Goal: Transaction & Acquisition: Purchase product/service

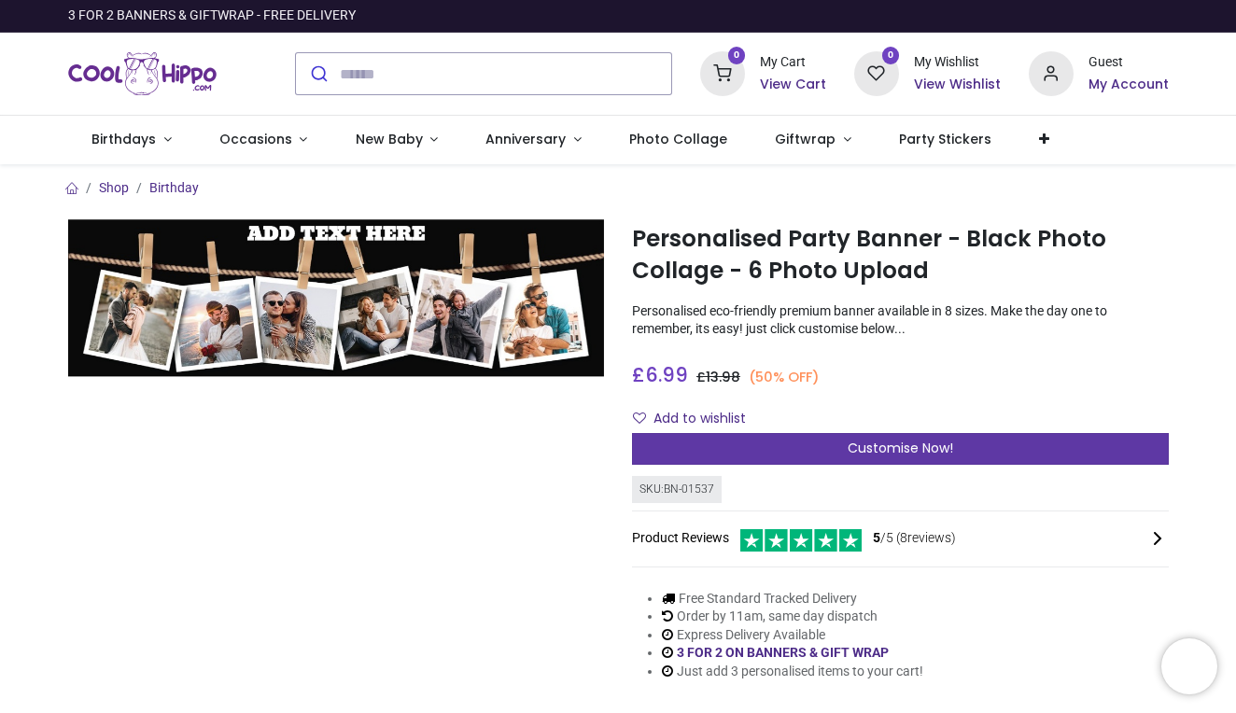
click at [830, 443] on div "Customise Now!" at bounding box center [900, 449] width 537 height 32
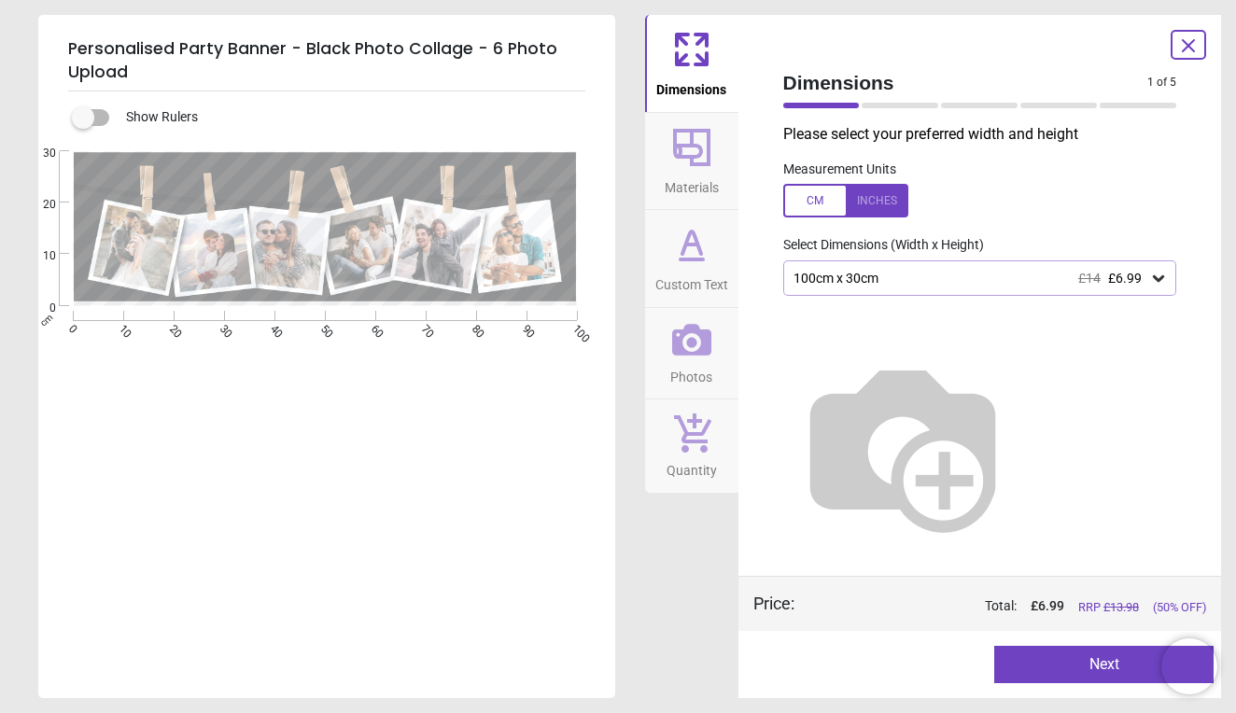
click at [1113, 274] on span "£6.99" at bounding box center [1125, 278] width 34 height 15
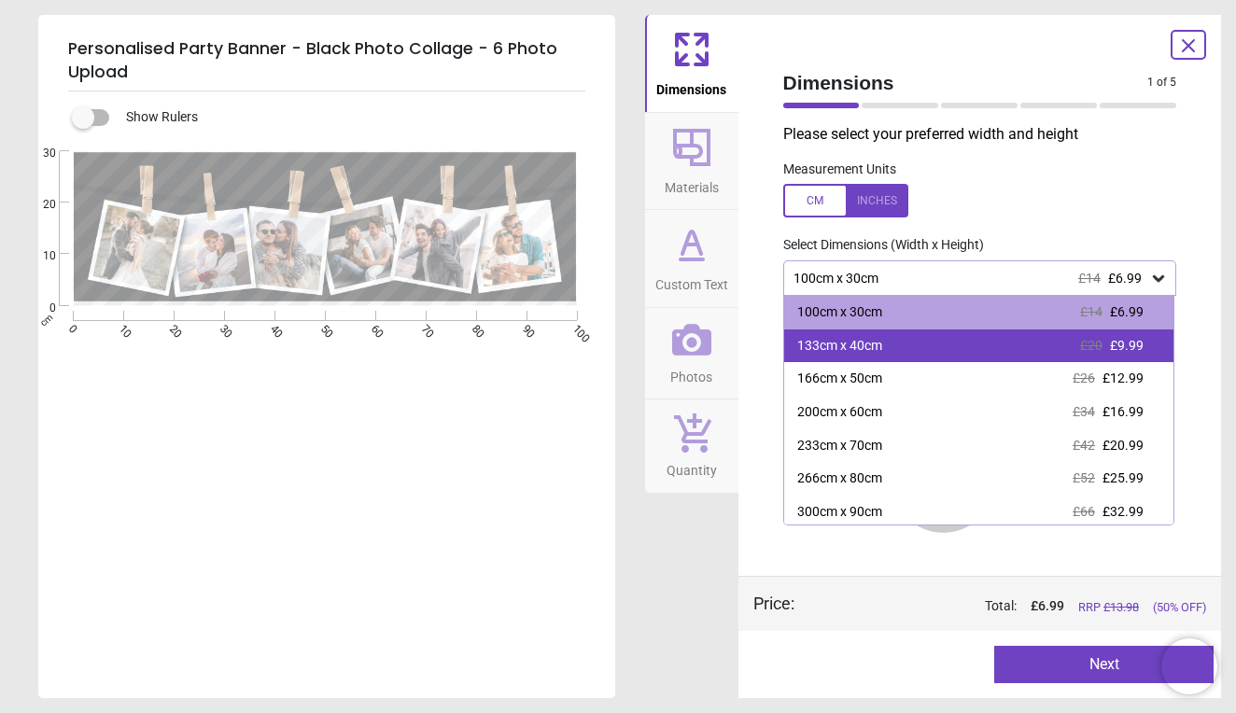
click at [1106, 344] on div "£20 £9.99" at bounding box center [1111, 346] width 63 height 19
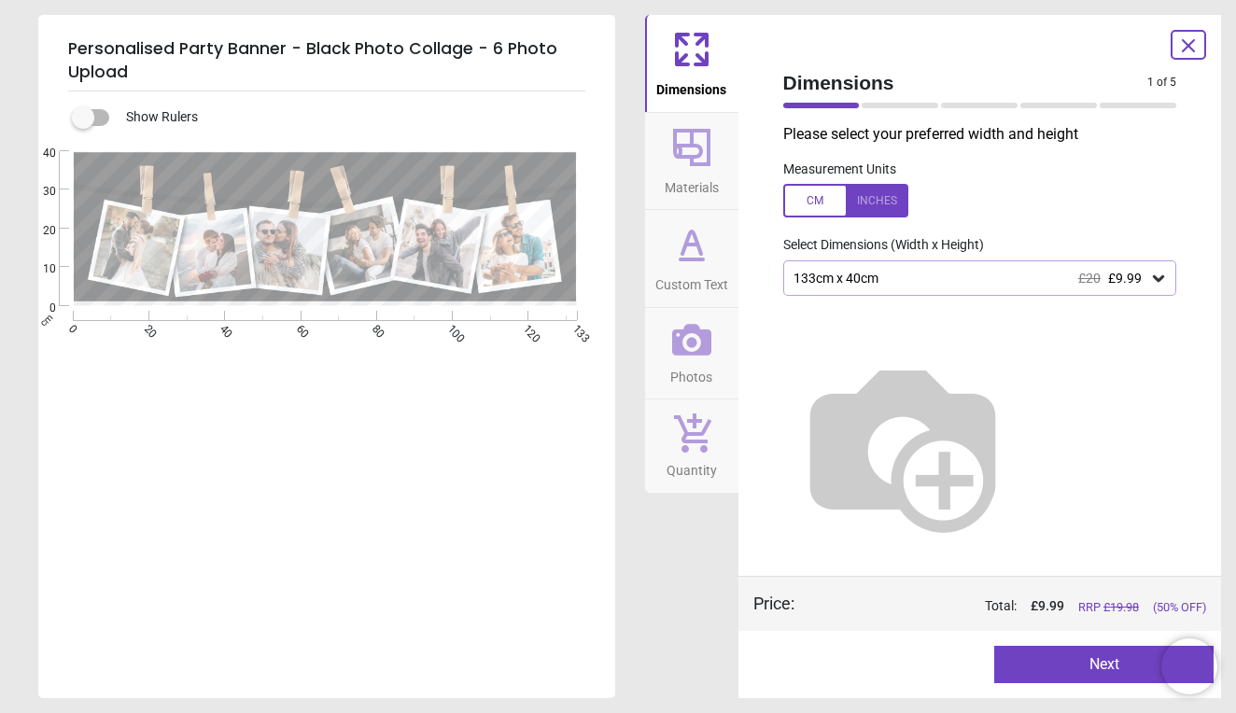
click at [1048, 659] on button "Next" at bounding box center [1103, 664] width 219 height 37
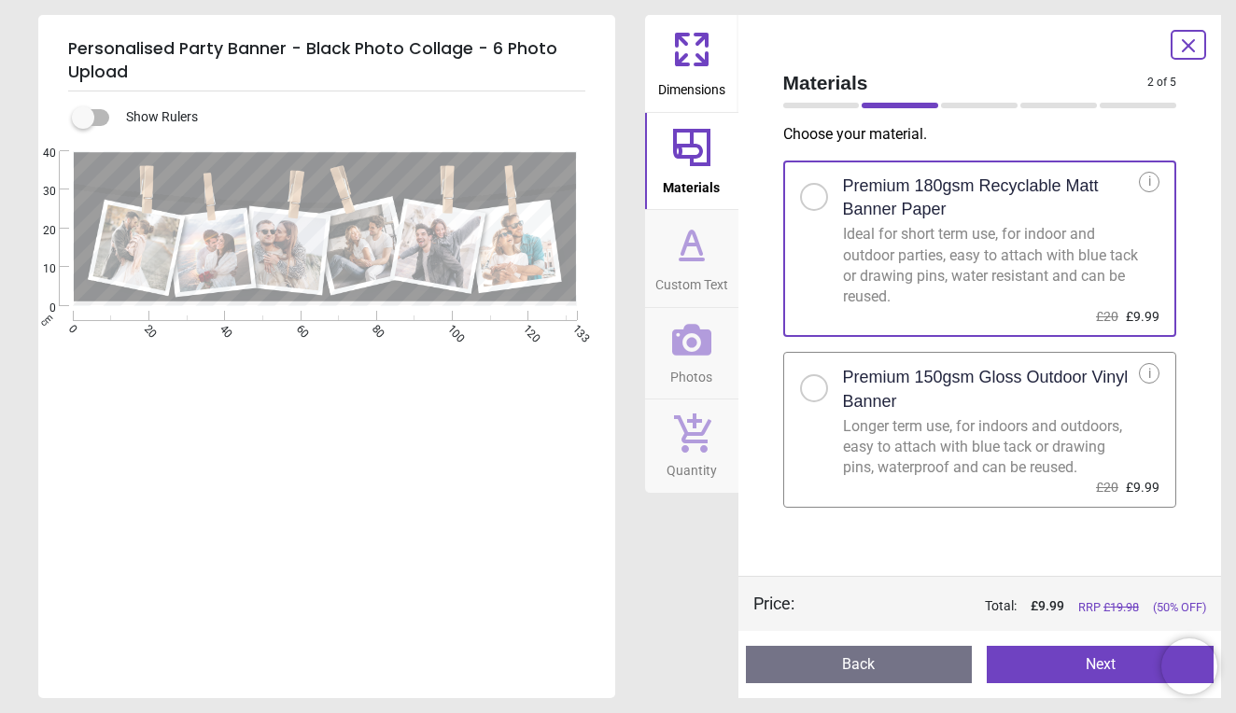
click at [1048, 659] on button "Next" at bounding box center [1100, 664] width 227 height 37
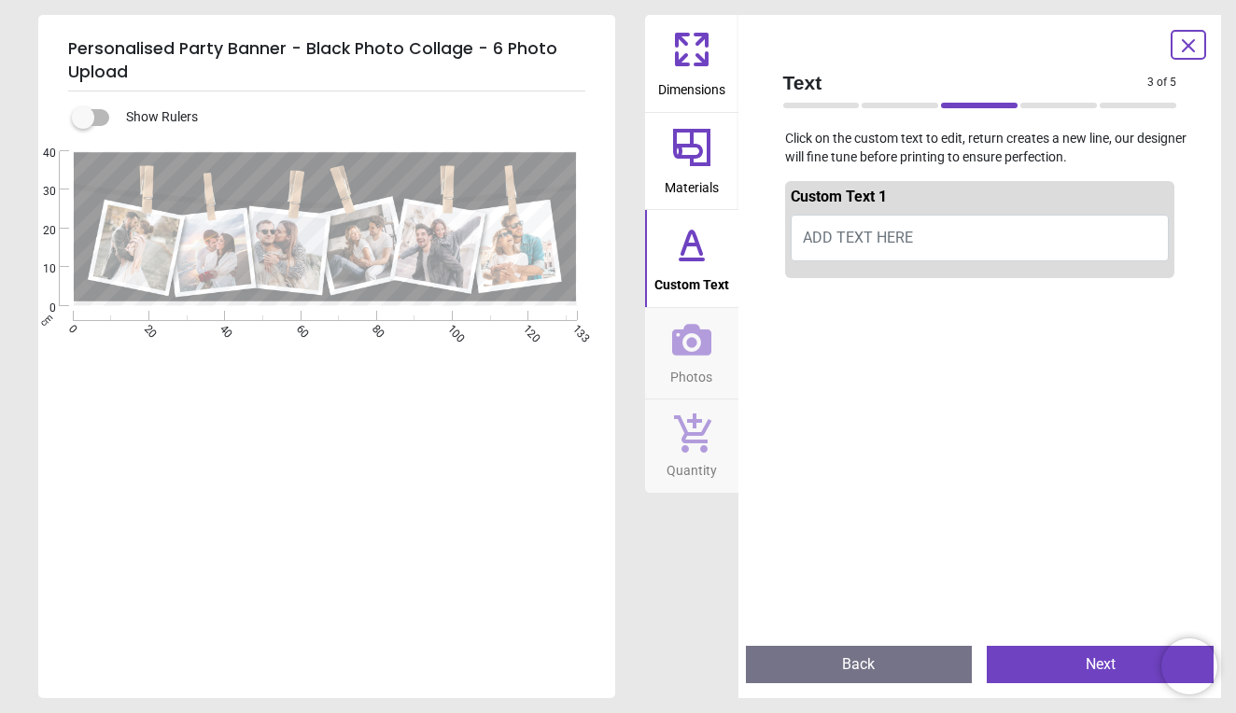
click at [936, 240] on button "ADD TEXT HERE" at bounding box center [980, 238] width 379 height 47
click at [873, 231] on span "ADD TEXT HERE" at bounding box center [858, 238] width 110 height 18
type textarea "**********"
click at [1033, 672] on button "Next" at bounding box center [1100, 664] width 227 height 37
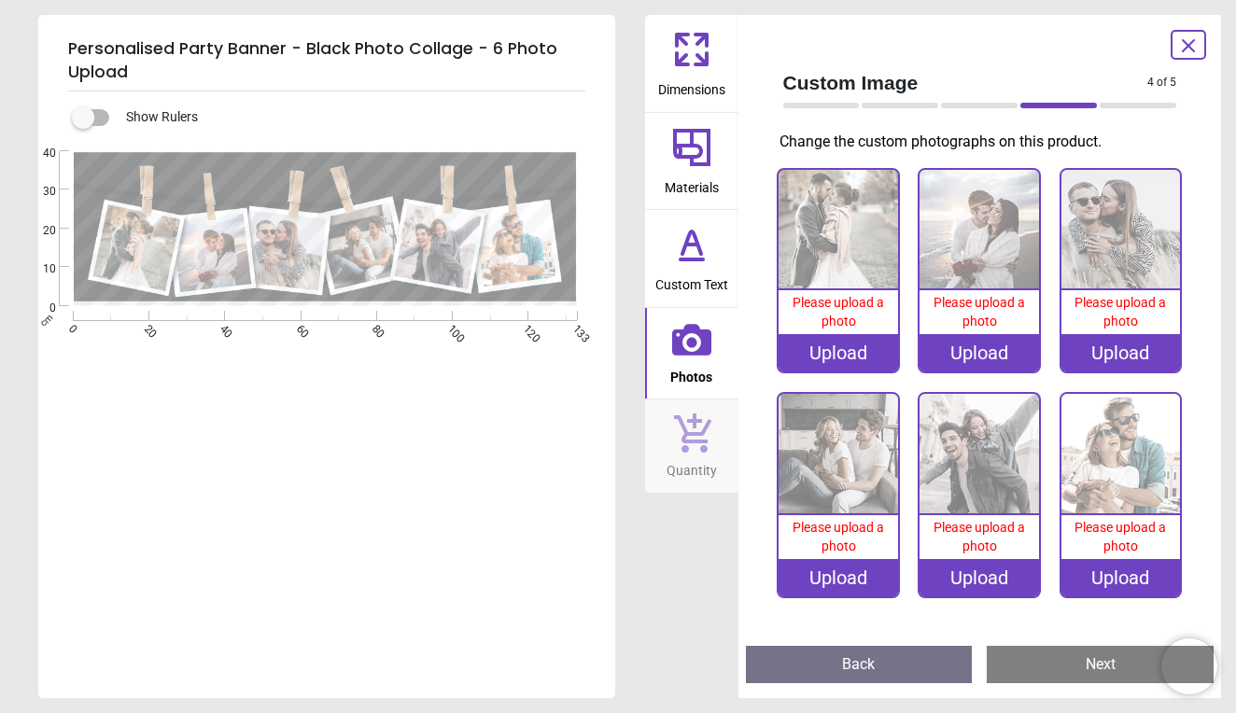
click at [858, 356] on div "Upload" at bounding box center [839, 352] width 120 height 37
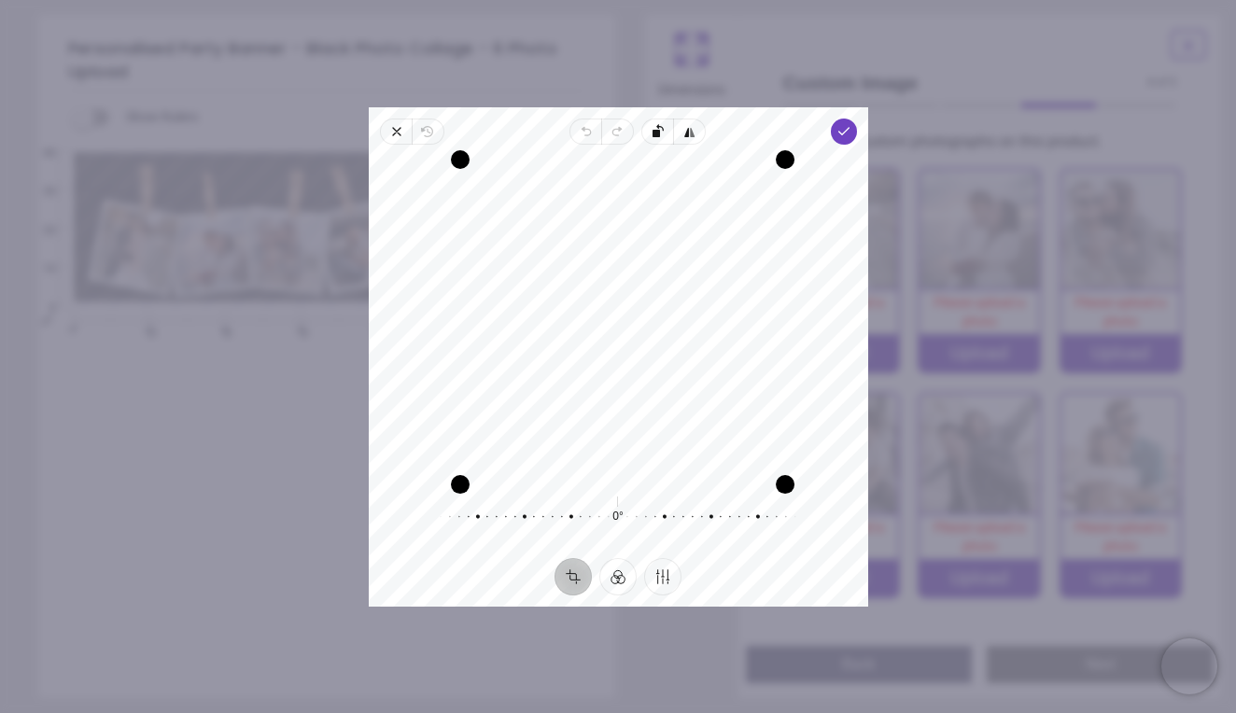
drag, startPoint x: 781, startPoint y: 481, endPoint x: 894, endPoint y: 491, distance: 114.4
click at [894, 491] on div "× Trustpilot Product Reviews 5 /5 ( 8 reviews) Monique Hynes Superb!!! Great qu…" at bounding box center [900, 468] width 537 height 134
drag, startPoint x: 457, startPoint y: 476, endPoint x: 375, endPoint y: 471, distance: 82.3
click at [375, 471] on div "Recenter" at bounding box center [618, 317] width 499 height 331
drag, startPoint x: 654, startPoint y: 374, endPoint x: 590, endPoint y: 371, distance: 63.6
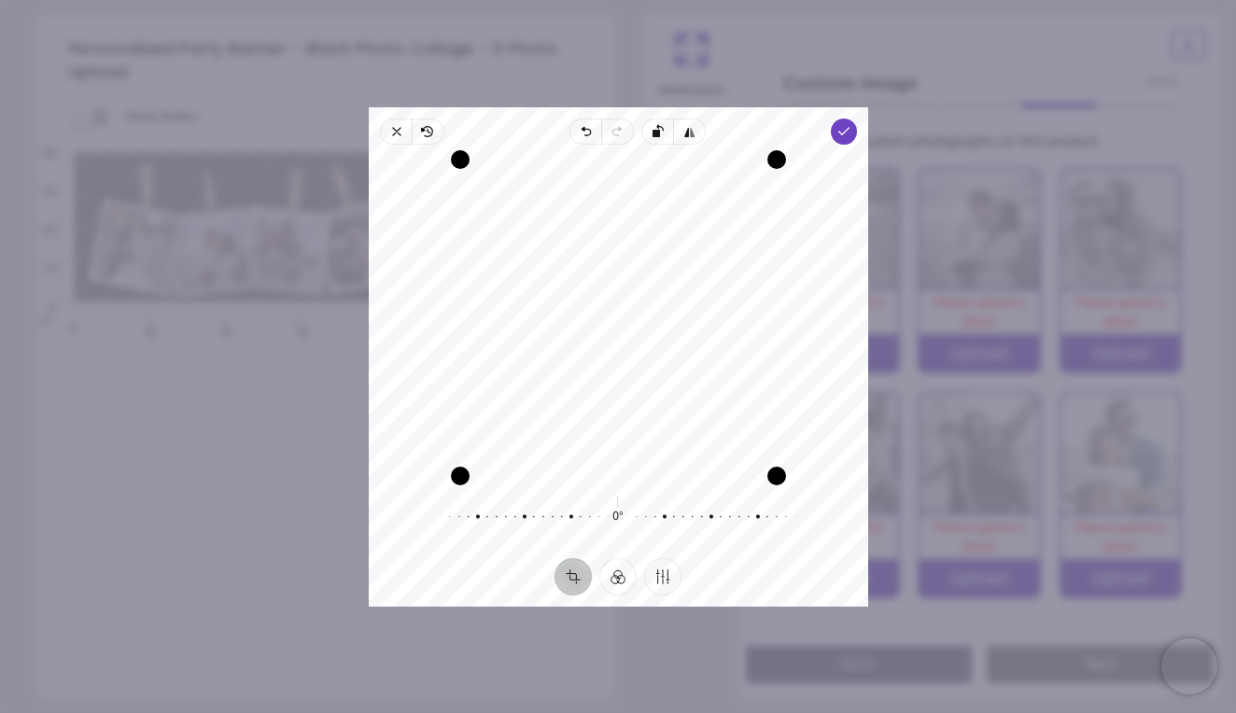
click at [590, 371] on div "Recenter" at bounding box center [619, 318] width 470 height 317
click at [397, 133] on icon "button" at bounding box center [396, 131] width 15 height 15
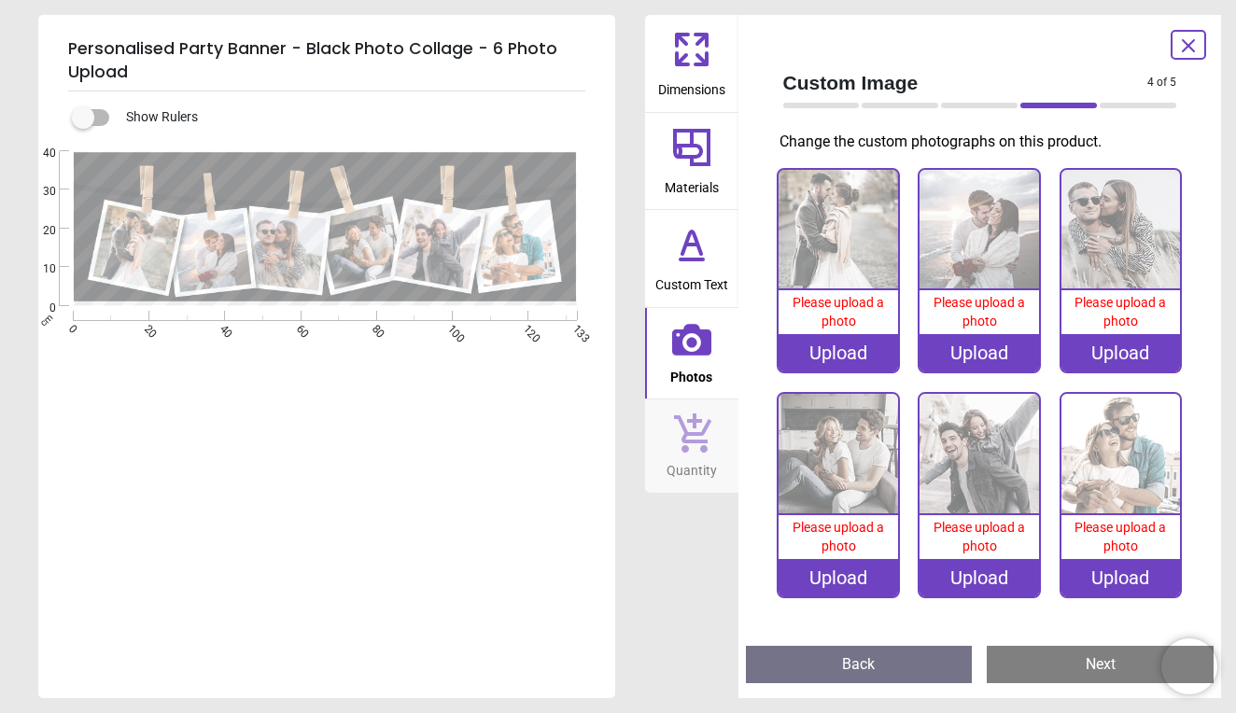
click at [846, 353] on div "Upload" at bounding box center [839, 352] width 120 height 37
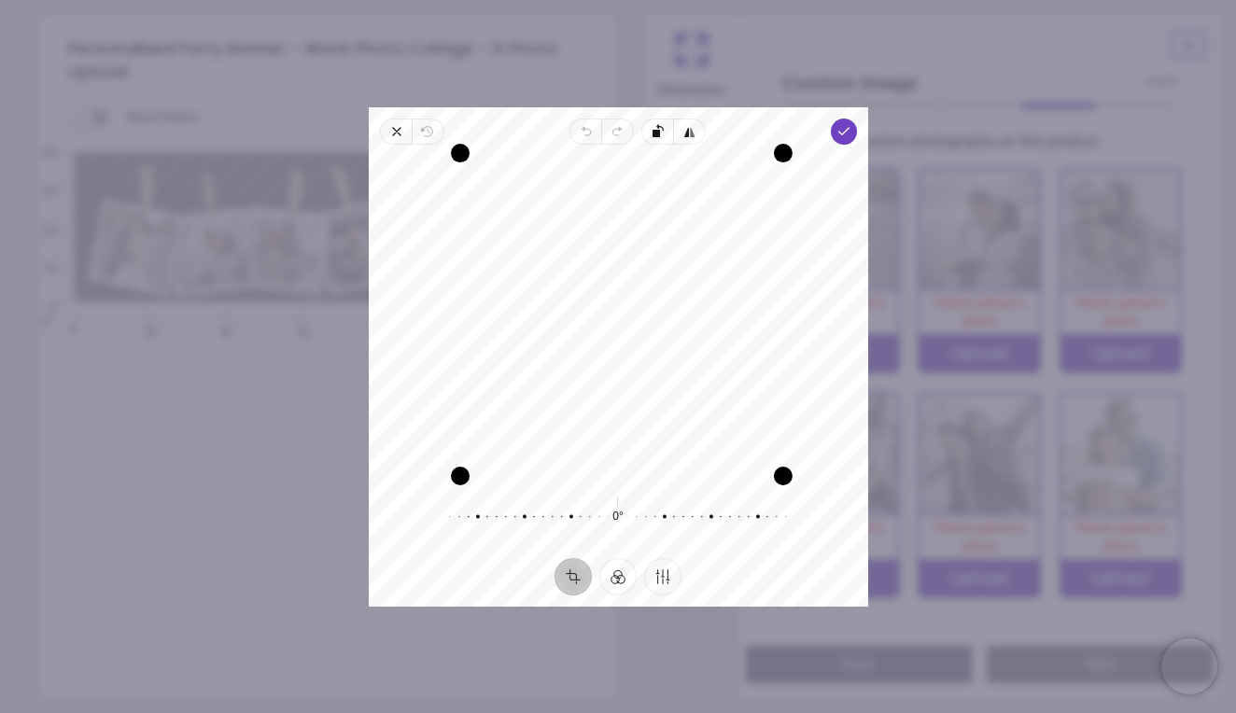
drag, startPoint x: 775, startPoint y: 164, endPoint x: 778, endPoint y: 97, distance: 67.3
click at [778, 401] on div "× Trustpilot Product Reviews 5 /5 ( 8 reviews) Monique Hynes Superb!!! Great qu…" at bounding box center [900, 468] width 537 height 134
drag, startPoint x: 698, startPoint y: 260, endPoint x: 693, endPoint y: 302, distance: 42.4
click at [693, 302] on div "Recenter" at bounding box center [619, 318] width 470 height 317
click at [841, 125] on icon "button" at bounding box center [843, 131] width 15 height 15
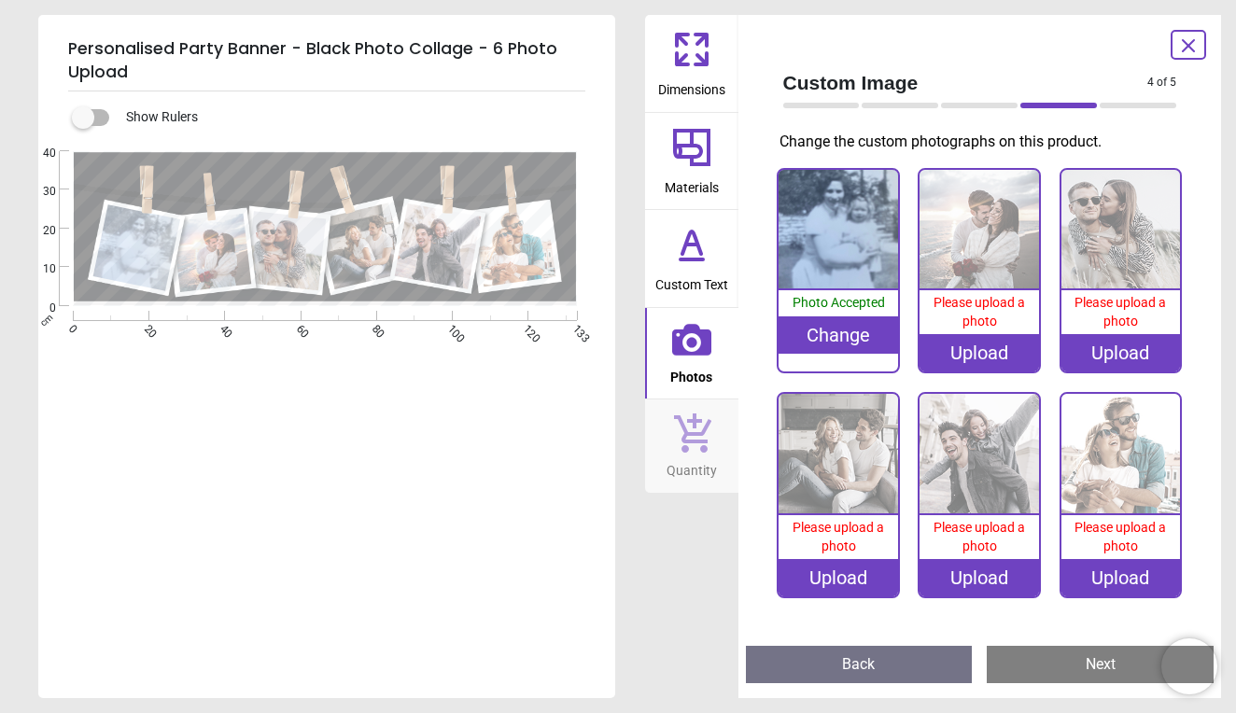
click at [952, 352] on div "Upload" at bounding box center [980, 352] width 120 height 37
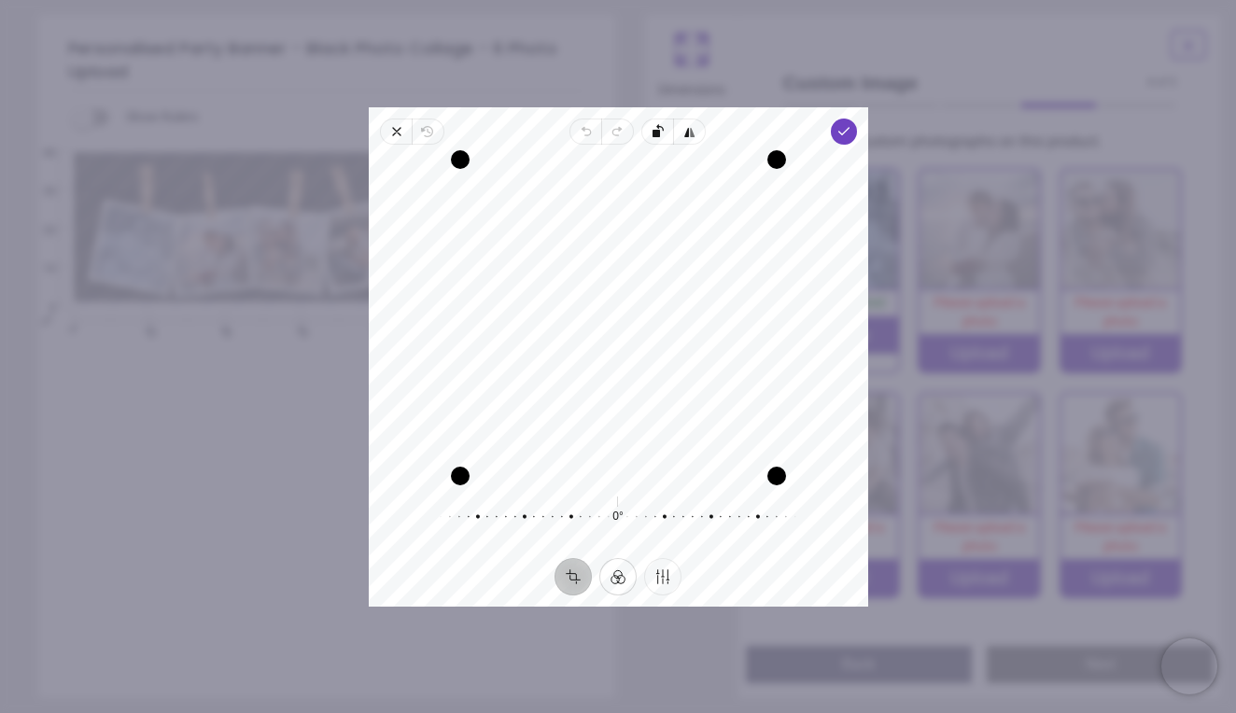
click at [620, 576] on button "Filter" at bounding box center [617, 575] width 37 height 37
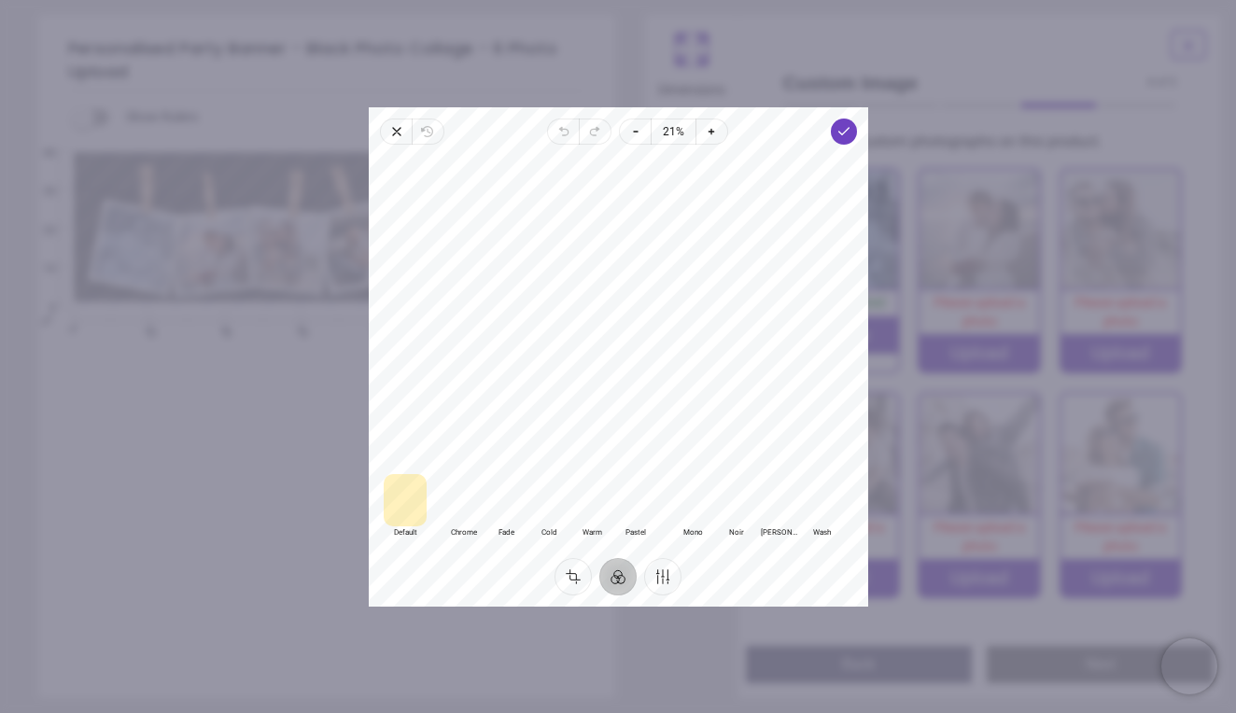
click at [696, 513] on div at bounding box center [692, 499] width 43 height 52
click at [734, 510] on div at bounding box center [735, 499] width 43 height 52
click at [847, 137] on icon "button" at bounding box center [843, 131] width 15 height 15
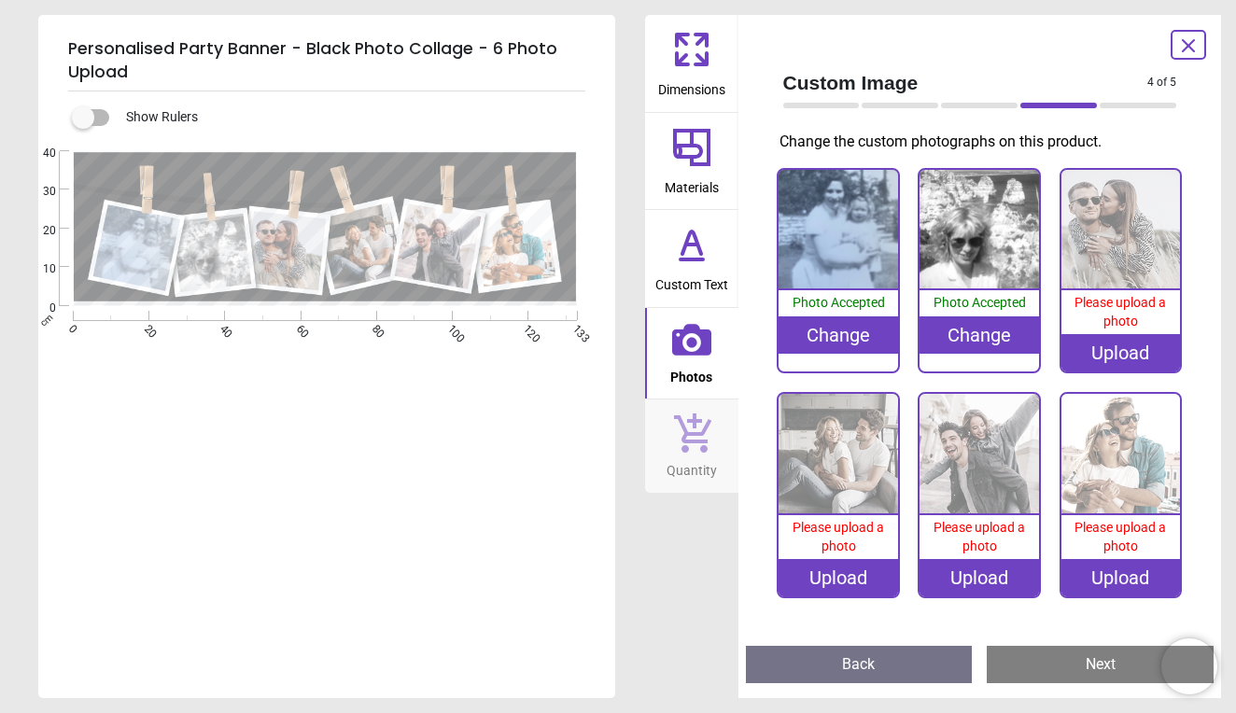
click at [1106, 350] on div "Upload" at bounding box center [1122, 352] width 120 height 37
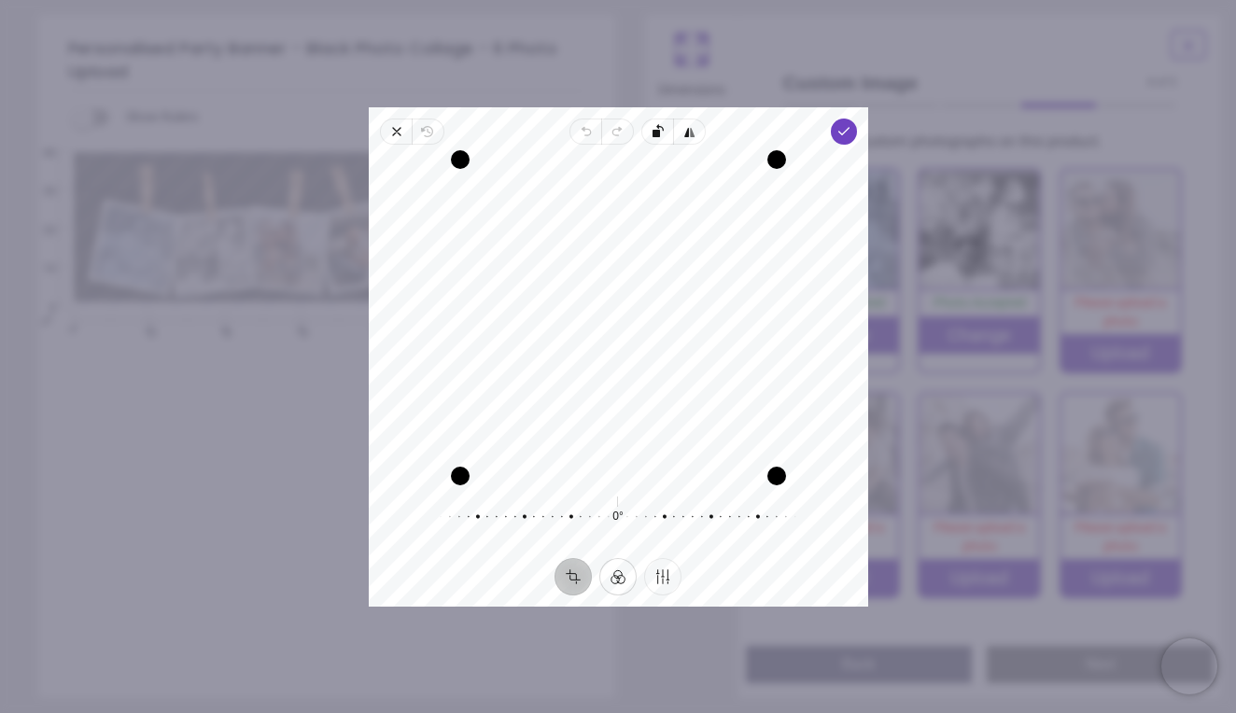
click at [616, 575] on button "Filter" at bounding box center [617, 575] width 37 height 37
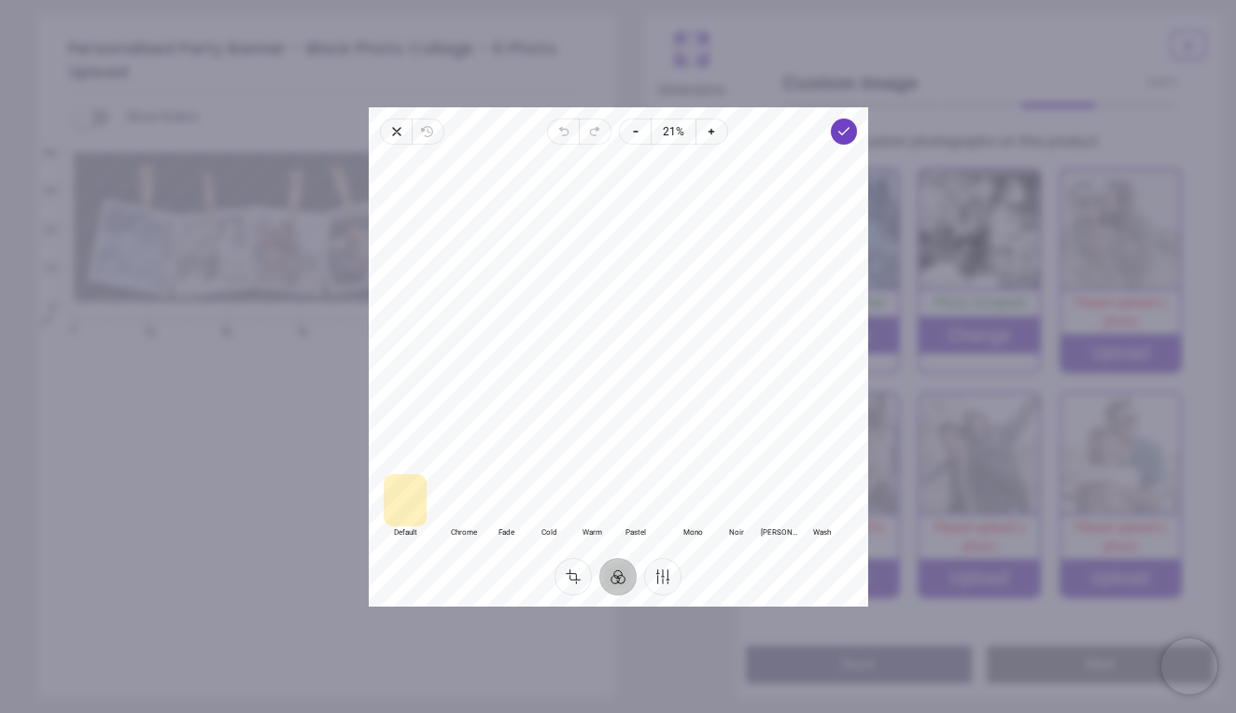
click at [727, 510] on div at bounding box center [735, 499] width 43 height 52
click at [846, 143] on span "Done" at bounding box center [843, 132] width 26 height 26
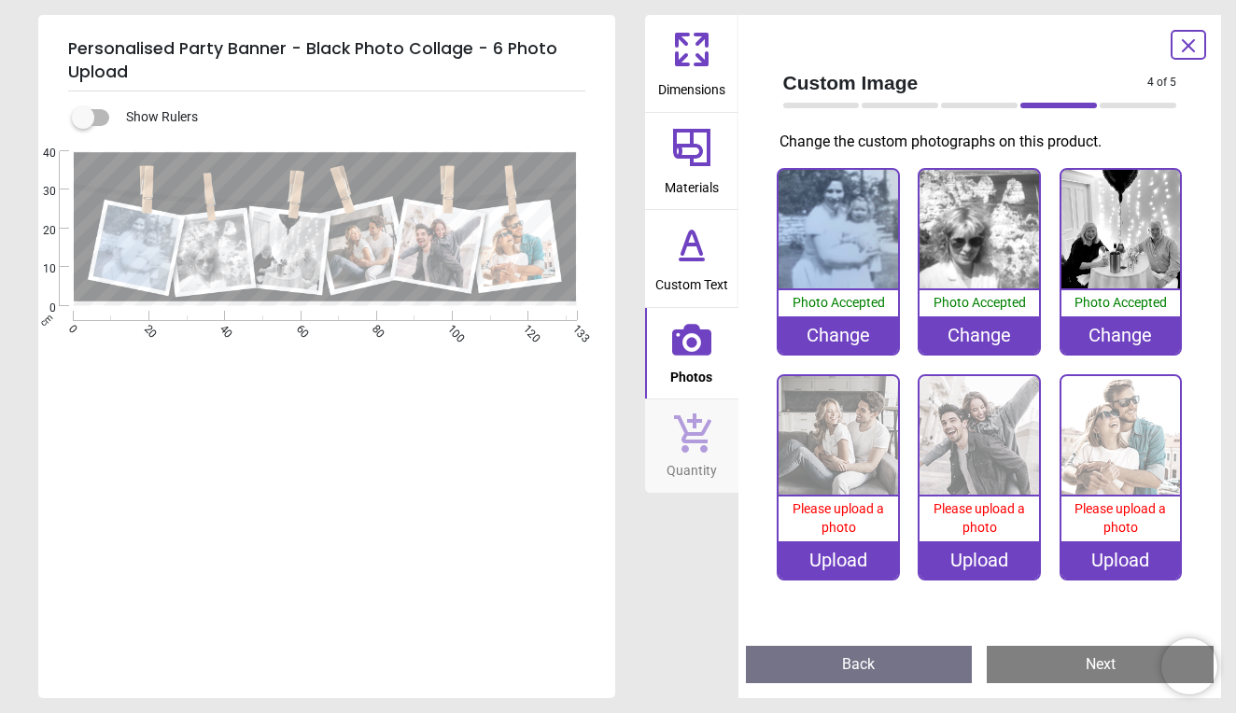
click at [833, 550] on div "Upload" at bounding box center [839, 560] width 120 height 37
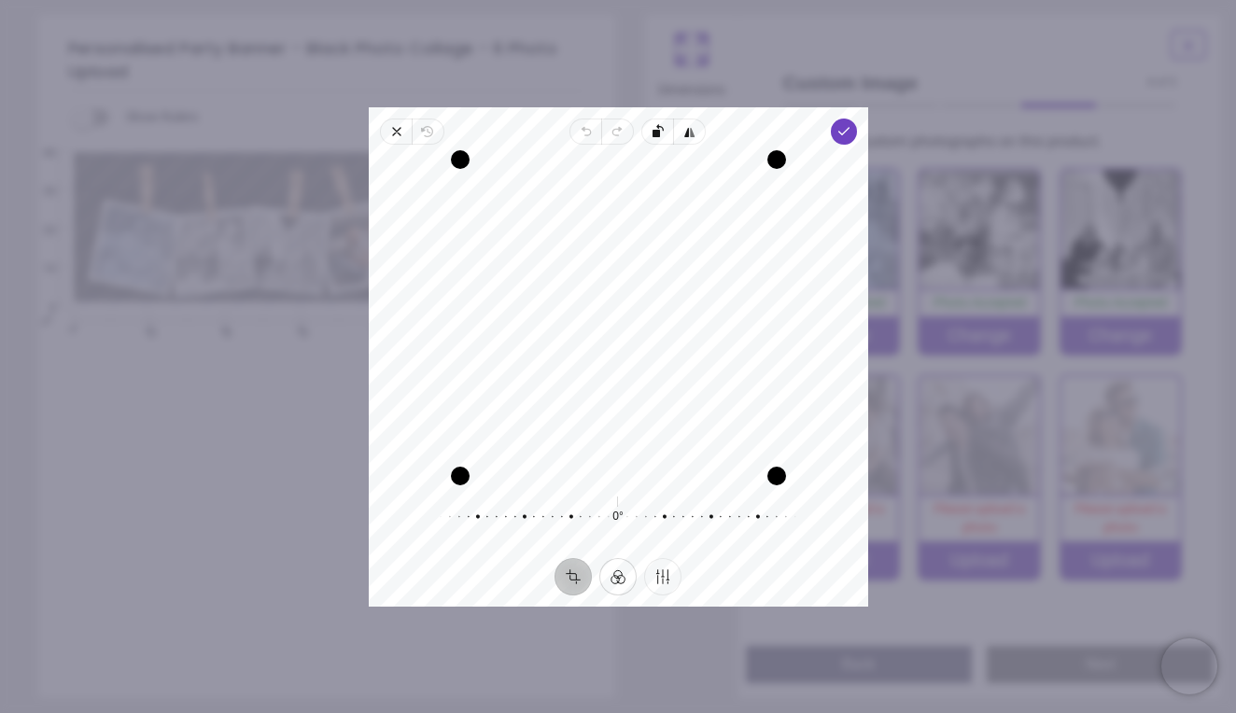
click at [621, 581] on button "Filter" at bounding box center [617, 575] width 37 height 37
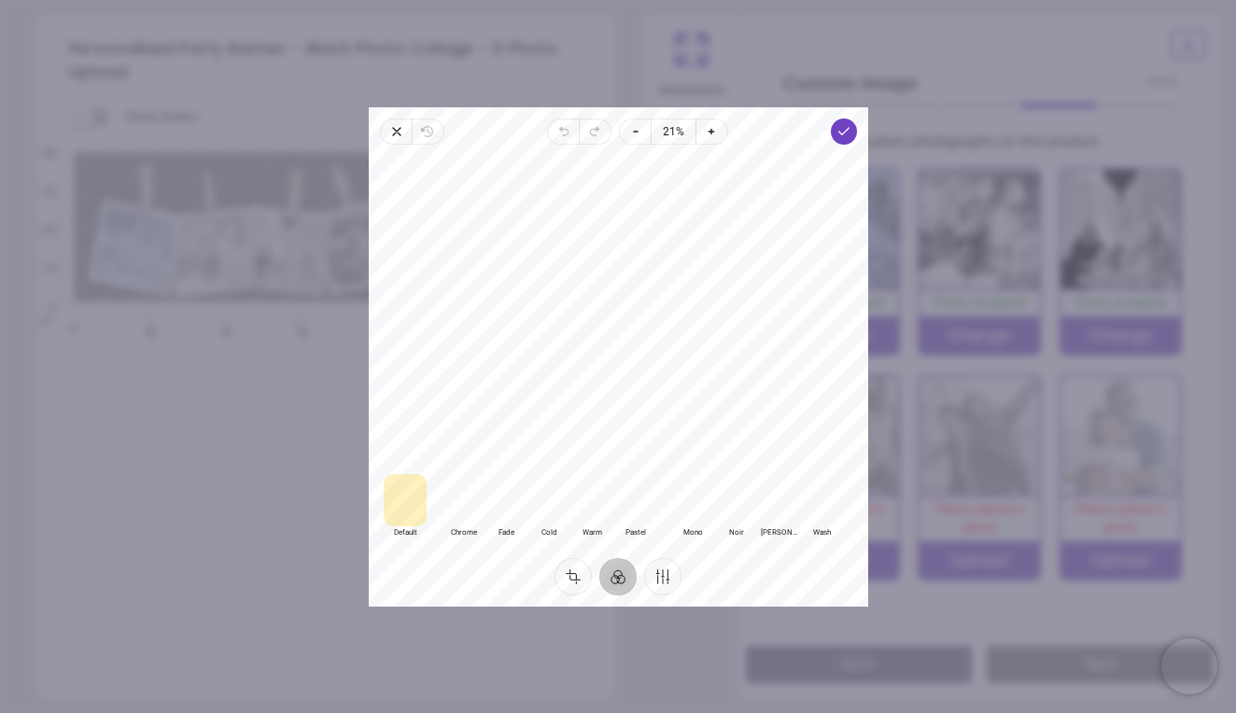
click at [726, 506] on div at bounding box center [735, 499] width 43 height 52
click at [848, 146] on div "Default Default Classic Chrome Fade Cold Warm Pastel Monochrome Mono Noir Stark…" at bounding box center [618, 352] width 499 height 414
click at [845, 130] on polyline "button" at bounding box center [843, 131] width 10 height 7
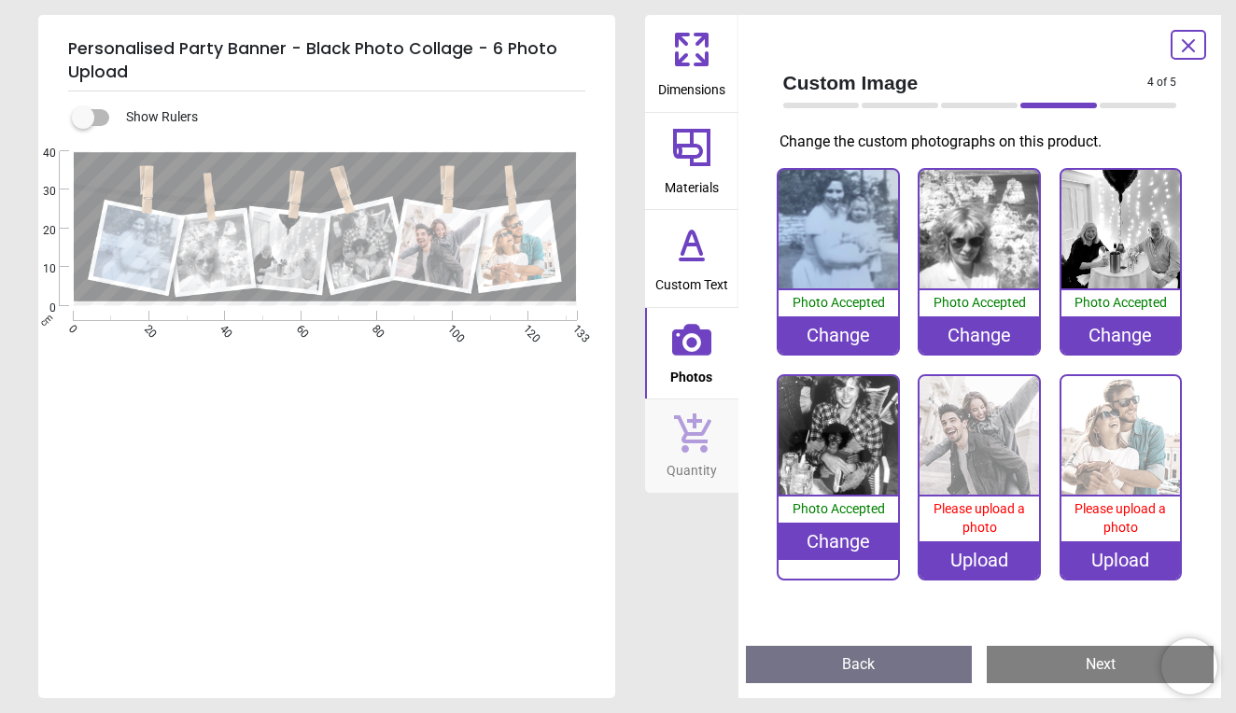
click at [978, 552] on div "Upload" at bounding box center [980, 560] width 120 height 37
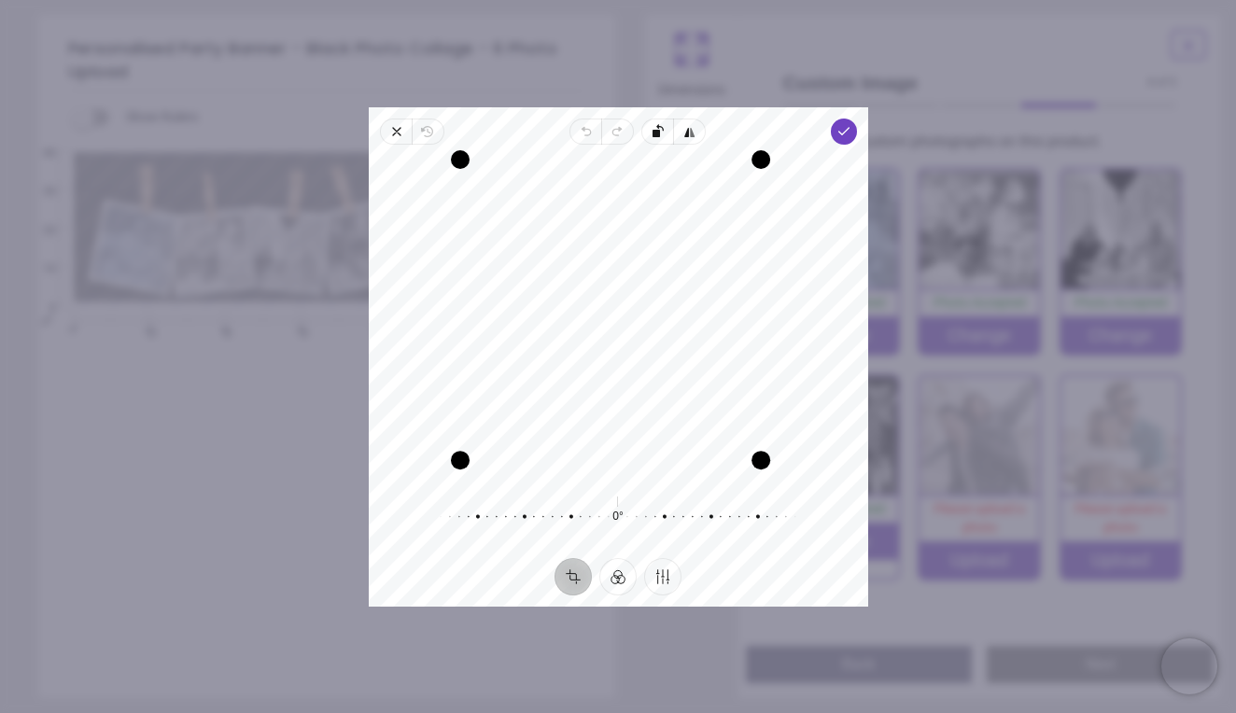
drag, startPoint x: 777, startPoint y: 479, endPoint x: 780, endPoint y: 443, distance: 35.6
click at [780, 443] on div "Recenter" at bounding box center [619, 318] width 470 height 317
drag, startPoint x: 507, startPoint y: 462, endPoint x: 508, endPoint y: 447, distance: 15.0
click at [508, 447] on div "Drag edge b" at bounding box center [611, 445] width 286 height 19
click at [744, 164] on div "Drag corner tr" at bounding box center [749, 163] width 19 height 19
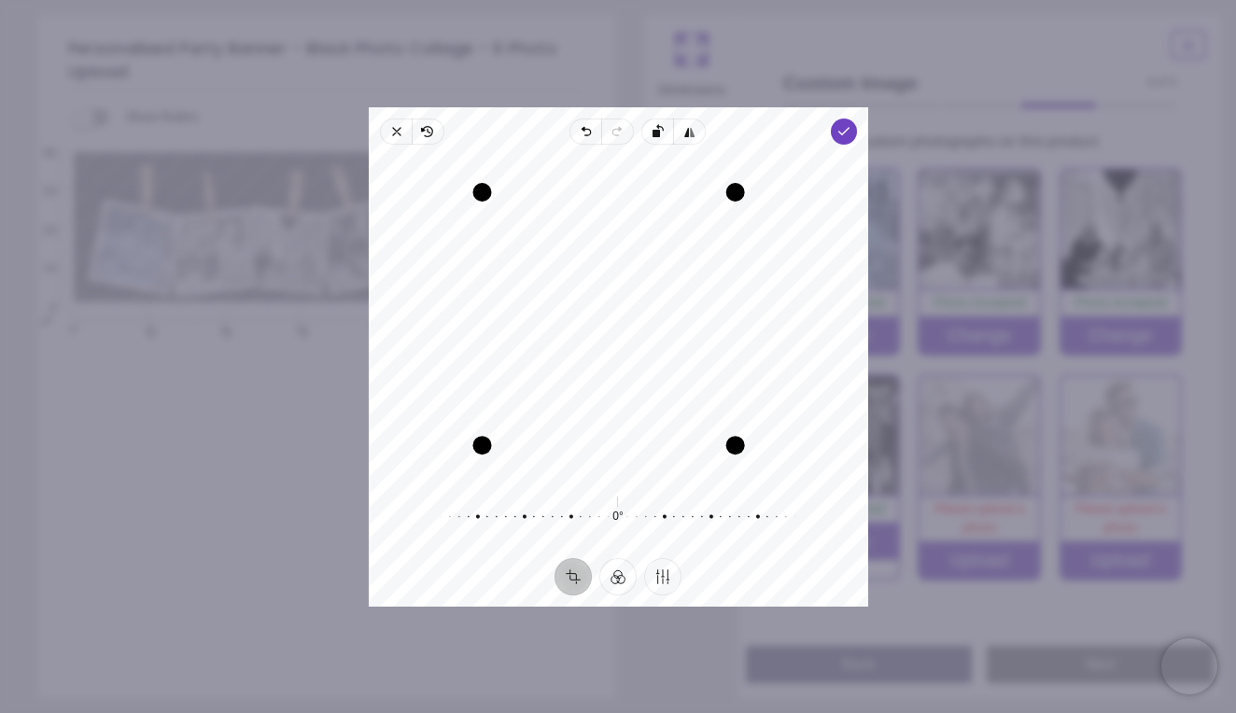
drag, startPoint x: 696, startPoint y: 164, endPoint x: 697, endPoint y: 194, distance: 29.9
click at [697, 194] on div "Drag edge t" at bounding box center [608, 192] width 253 height 19
click at [617, 584] on button "Filter" at bounding box center [617, 575] width 37 height 37
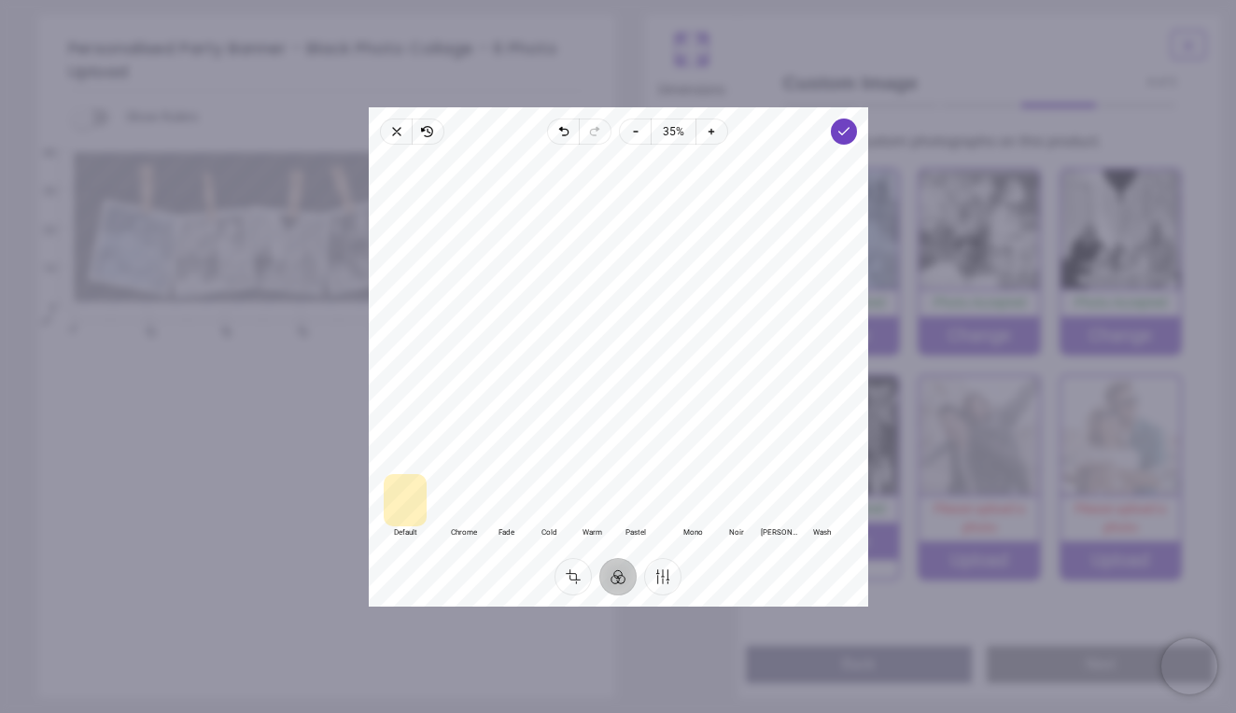
click at [729, 509] on div at bounding box center [735, 499] width 43 height 52
click at [770, 507] on div at bounding box center [778, 499] width 43 height 52
click at [817, 507] on div at bounding box center [821, 499] width 43 height 52
click at [844, 135] on icon "button" at bounding box center [843, 131] width 15 height 15
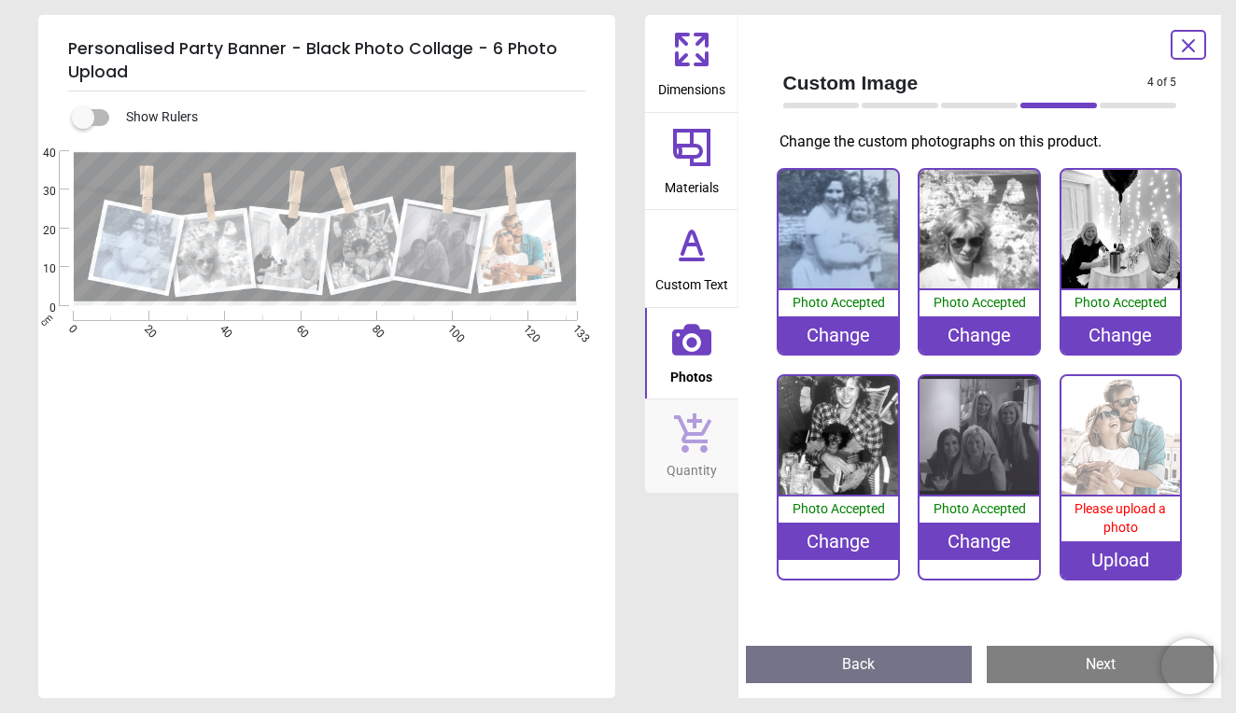
click at [1104, 555] on div "Upload" at bounding box center [1122, 560] width 120 height 37
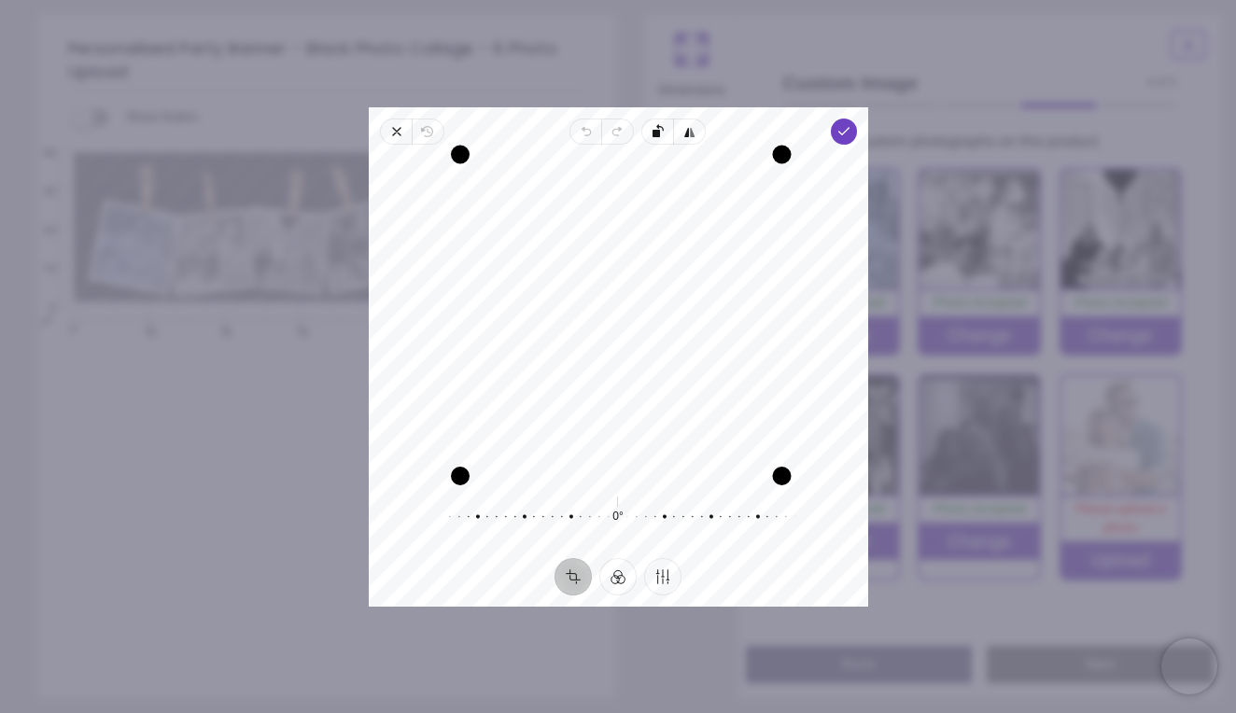
drag, startPoint x: 772, startPoint y: 163, endPoint x: 770, endPoint y: 115, distance: 48.6
click at [770, 115] on div "Close Revert Undo Redo Rotate left Flip horizontal Done Crop Filter Finetune Re…" at bounding box center [618, 356] width 499 height 499
click at [844, 124] on icon "button" at bounding box center [843, 131] width 15 height 15
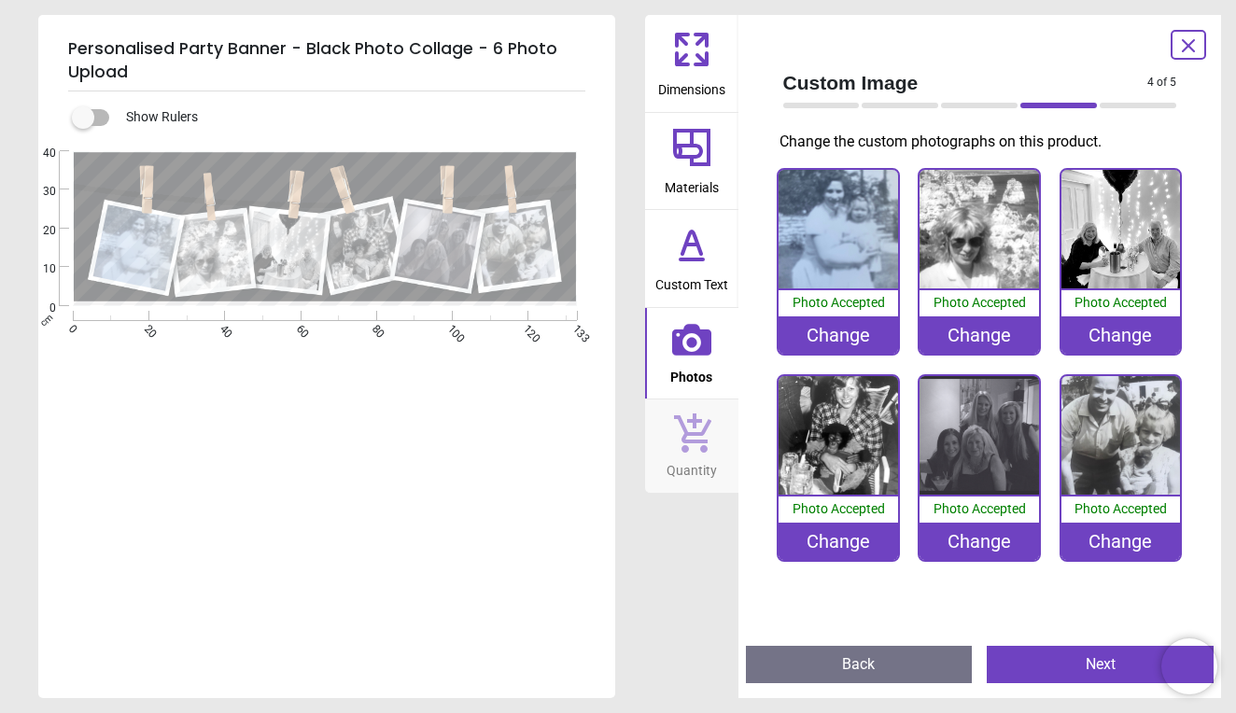
click at [1038, 664] on button "Next" at bounding box center [1100, 664] width 227 height 37
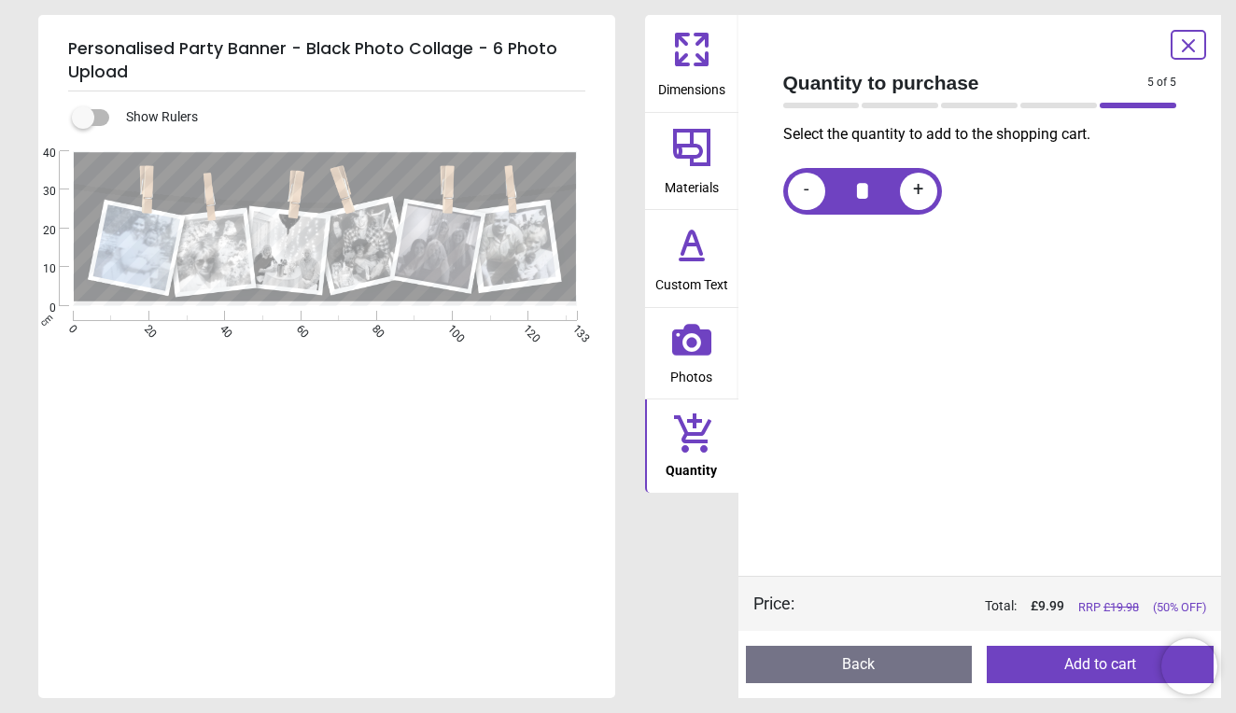
click at [1038, 664] on button "Add to cart" at bounding box center [1100, 664] width 227 height 37
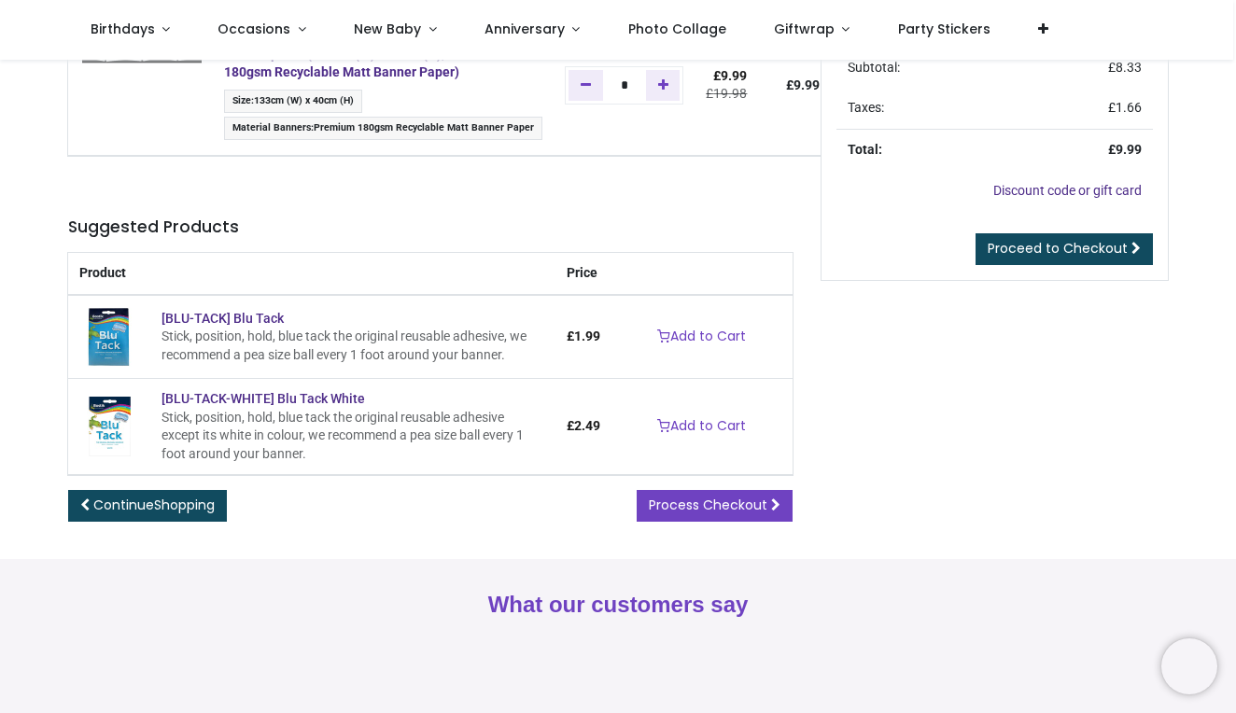
scroll to position [176, 0]
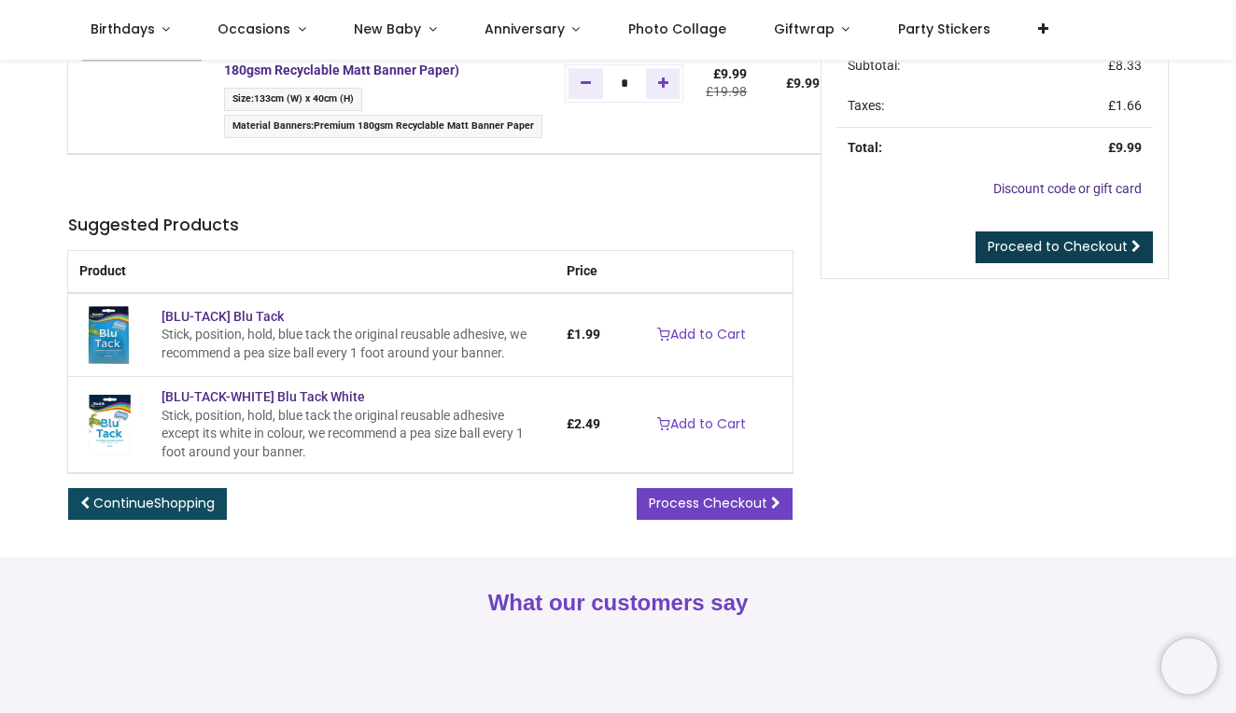
click at [1017, 244] on span "Proceed to Checkout" at bounding box center [1058, 246] width 140 height 19
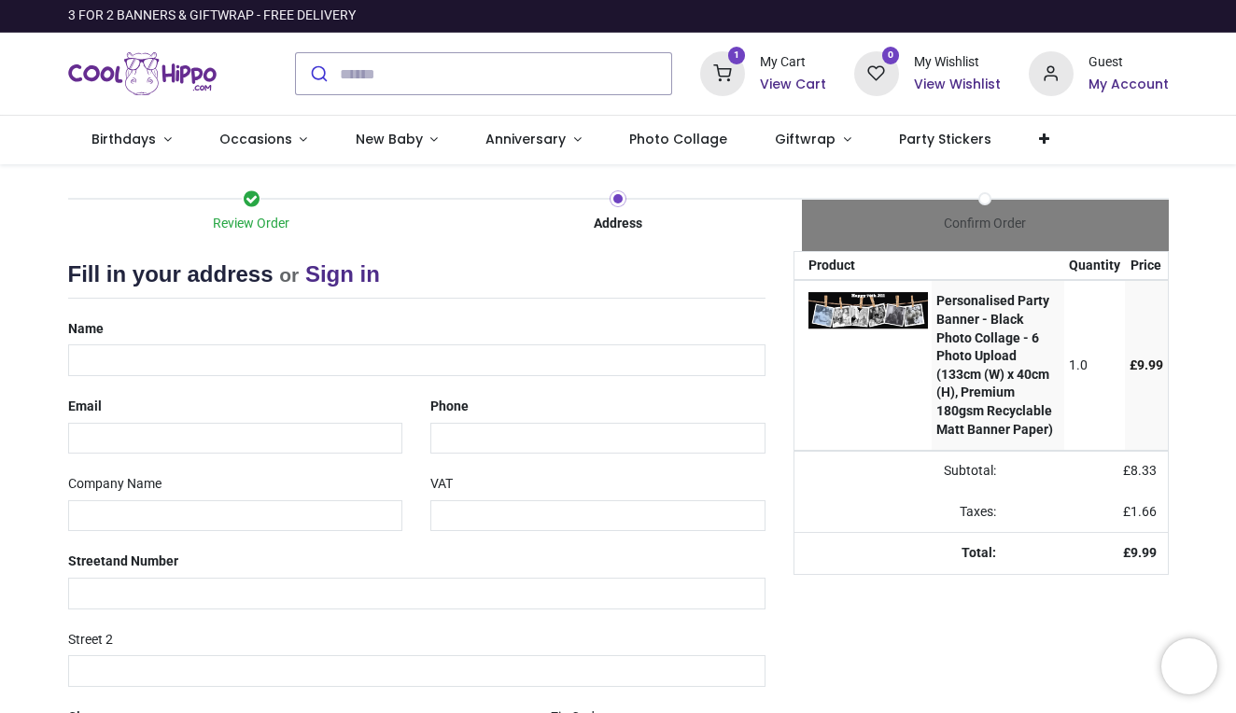
select select "***"
type input "**********"
type input "*"
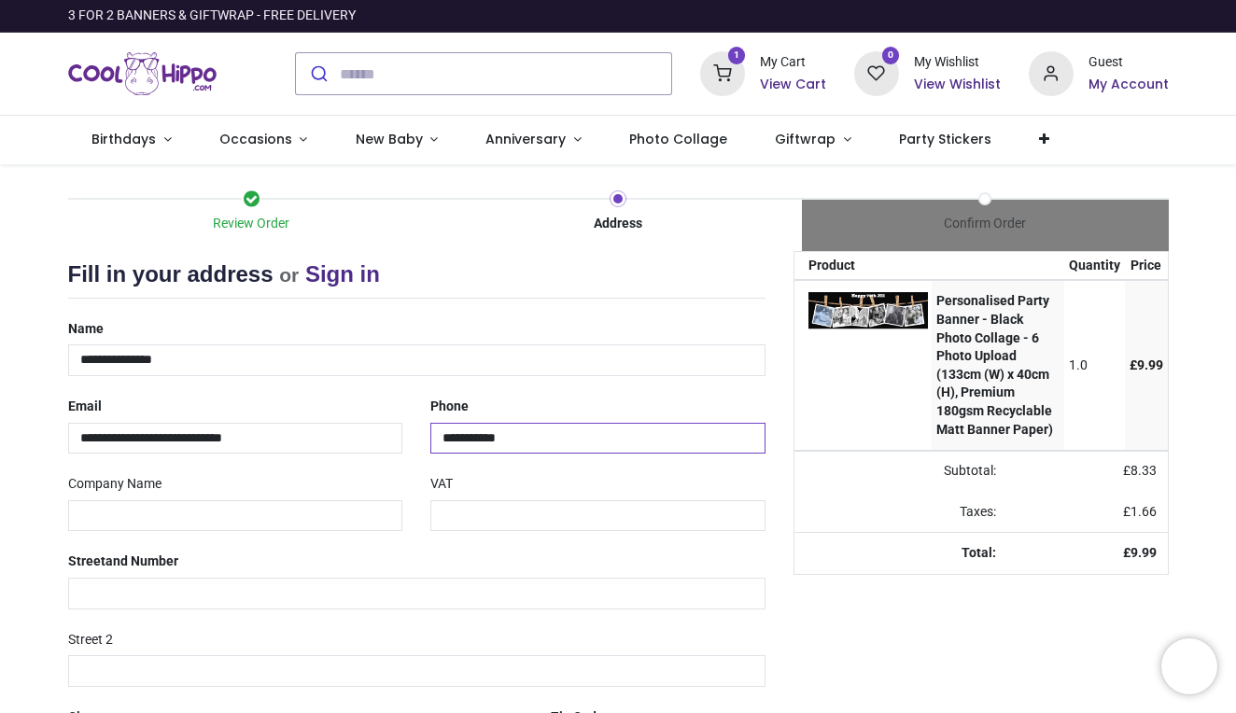
type input "**********"
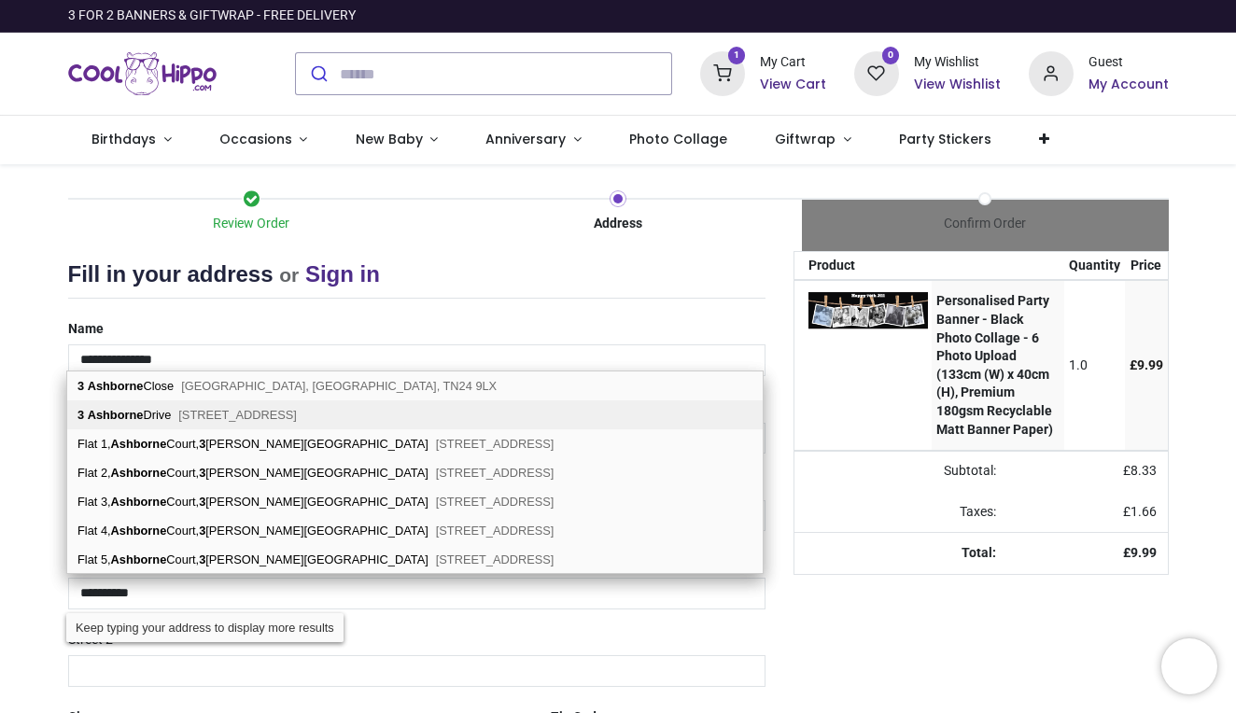
click at [223, 421] on span "Bury, BL9 5PD" at bounding box center [237, 415] width 119 height 14
type input "**********"
type input "*******"
select select "***"
type input "****"
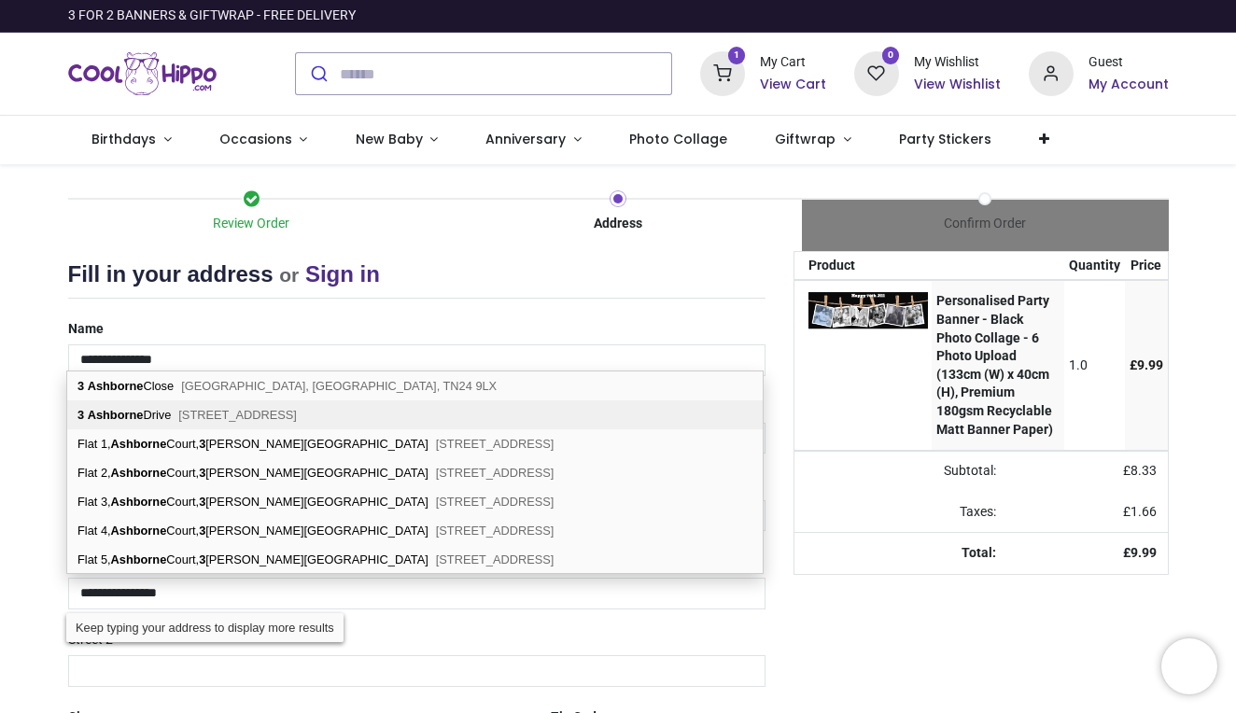
click at [256, 418] on span "Bury, BL9 5PD" at bounding box center [237, 415] width 119 height 14
select select "***"
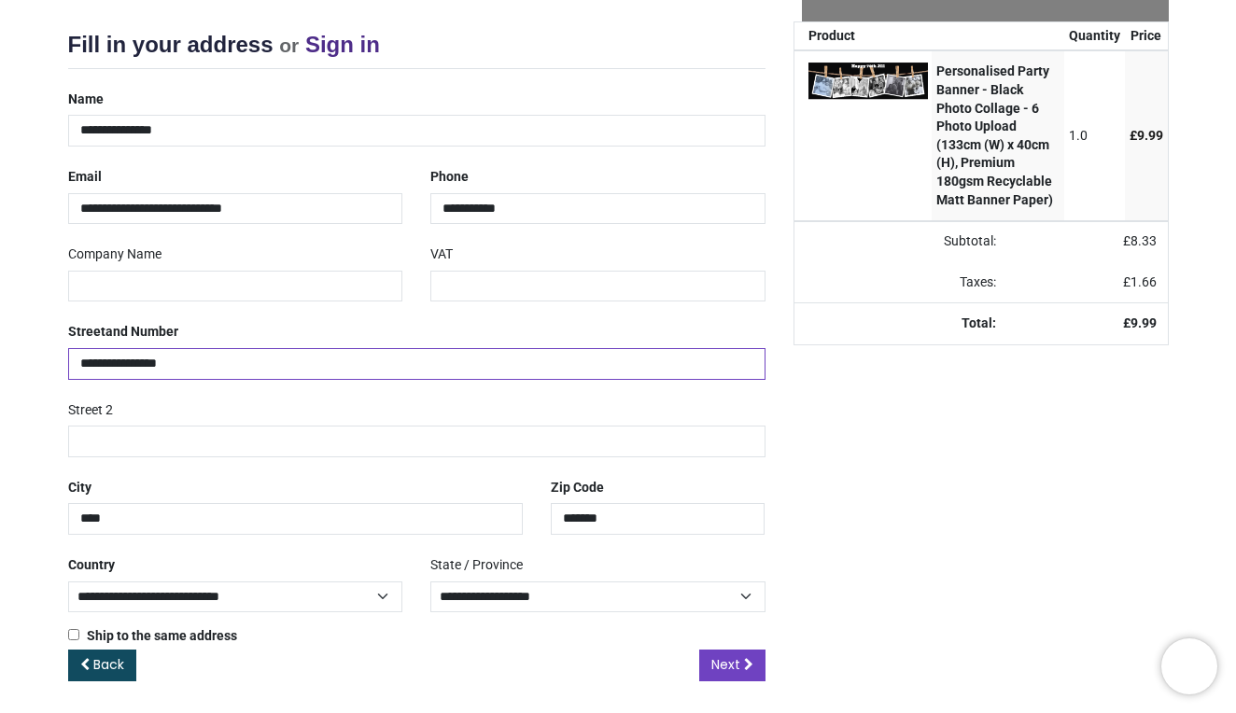
scroll to position [229, 0]
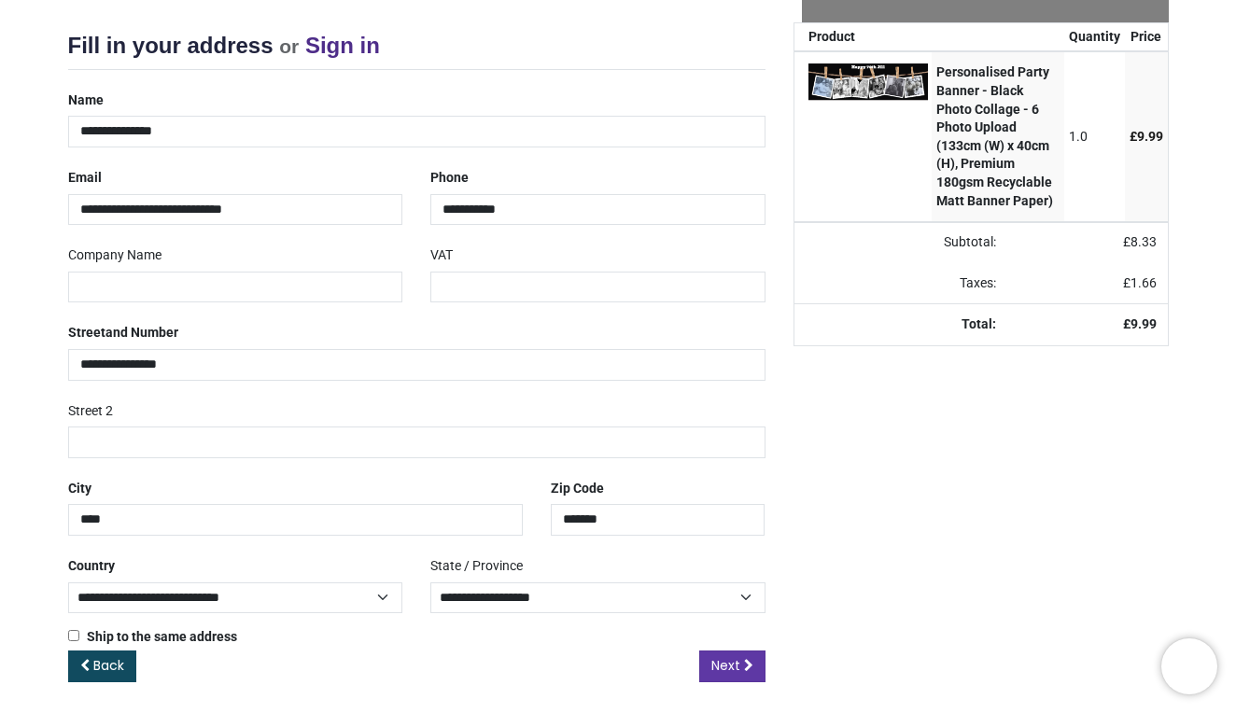
click at [727, 657] on span "Next" at bounding box center [725, 665] width 29 height 19
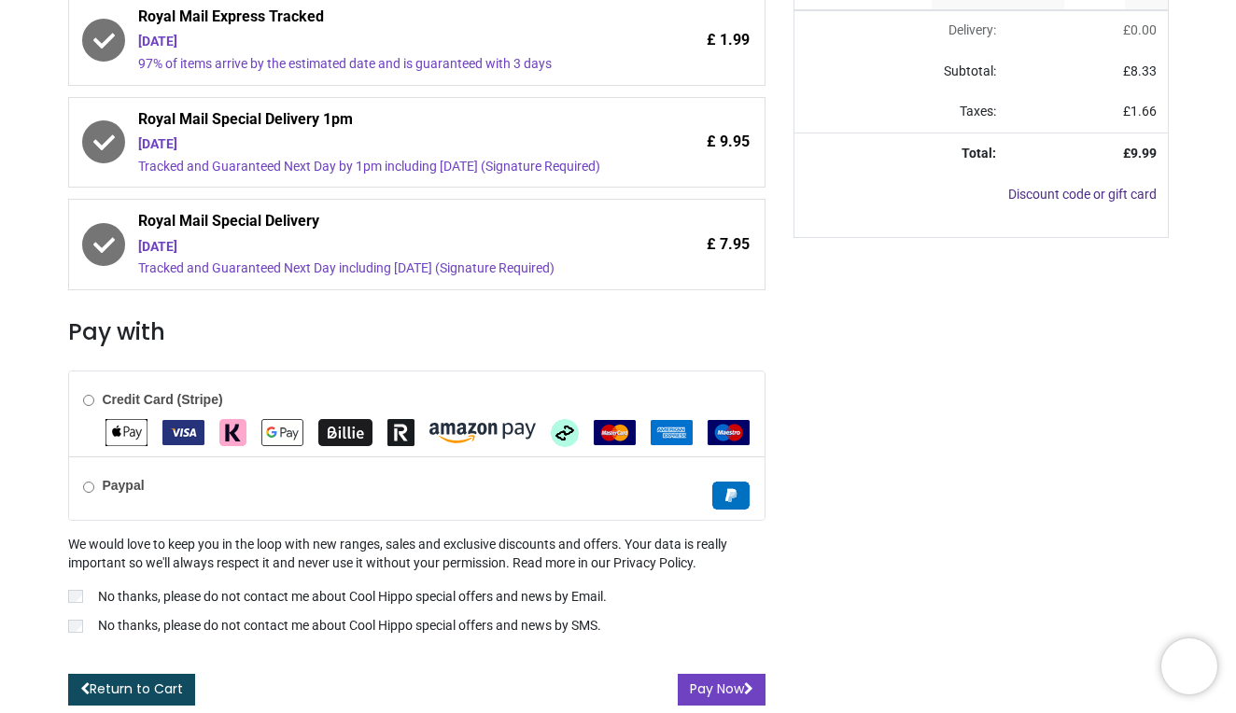
scroll to position [446, 0]
click at [711, 692] on button "Pay Now" at bounding box center [722, 690] width 88 height 32
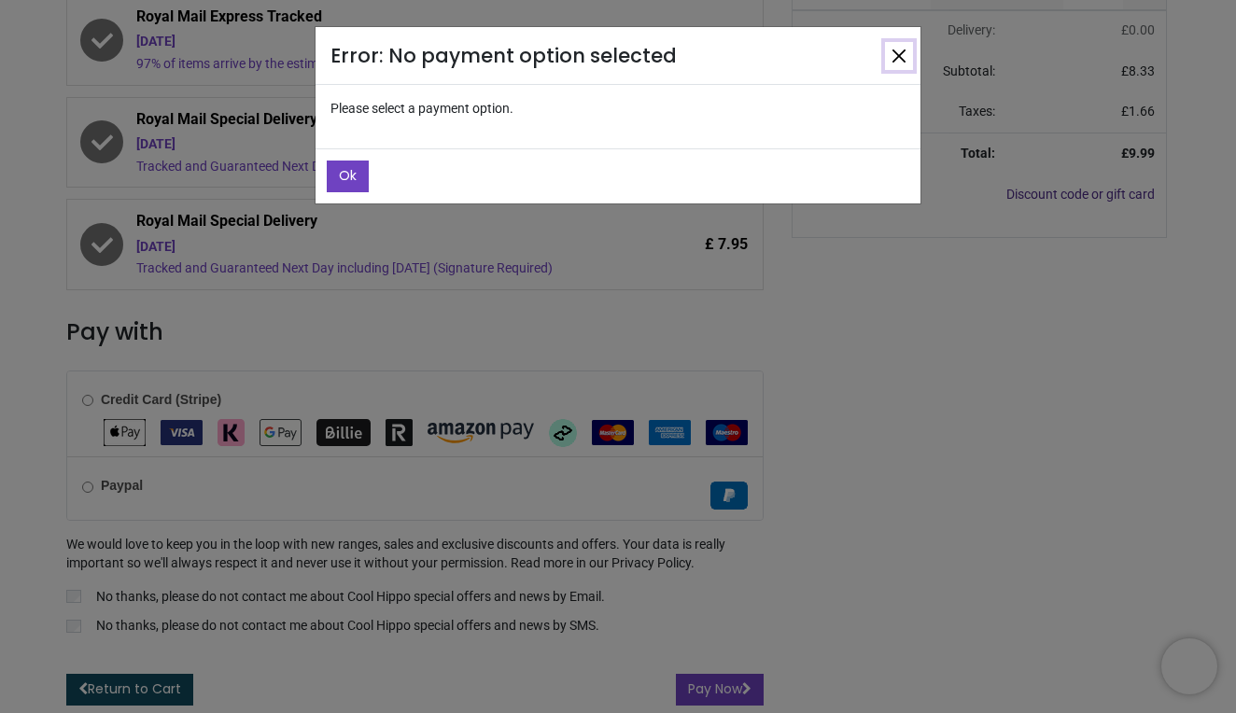
click at [900, 58] on button "Close" at bounding box center [899, 56] width 28 height 28
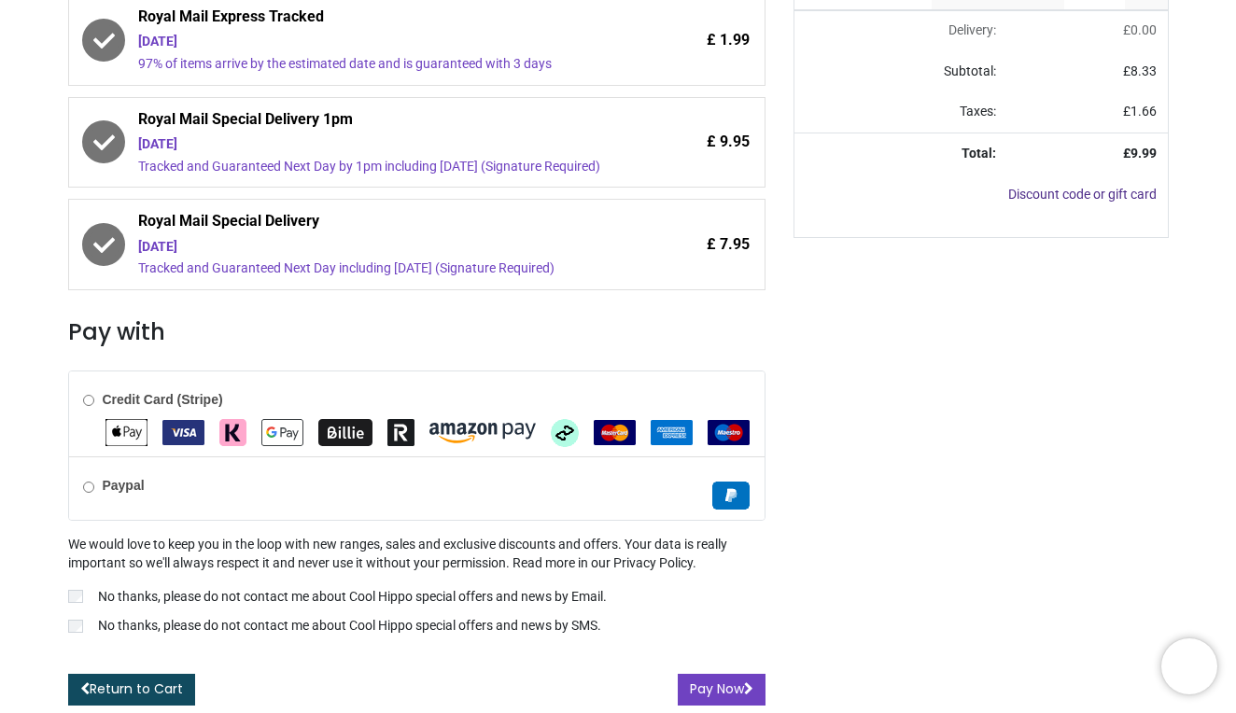
click at [112, 440] on img "Apple Pay" at bounding box center [127, 432] width 42 height 27
click at [92, 598] on label "No thanks, please do not contact me about Cool Hippo special offers and news by…" at bounding box center [416, 599] width 697 height 22
click at [706, 686] on button "Pay Now" at bounding box center [722, 690] width 88 height 32
